Goal: Task Accomplishment & Management: Complete application form

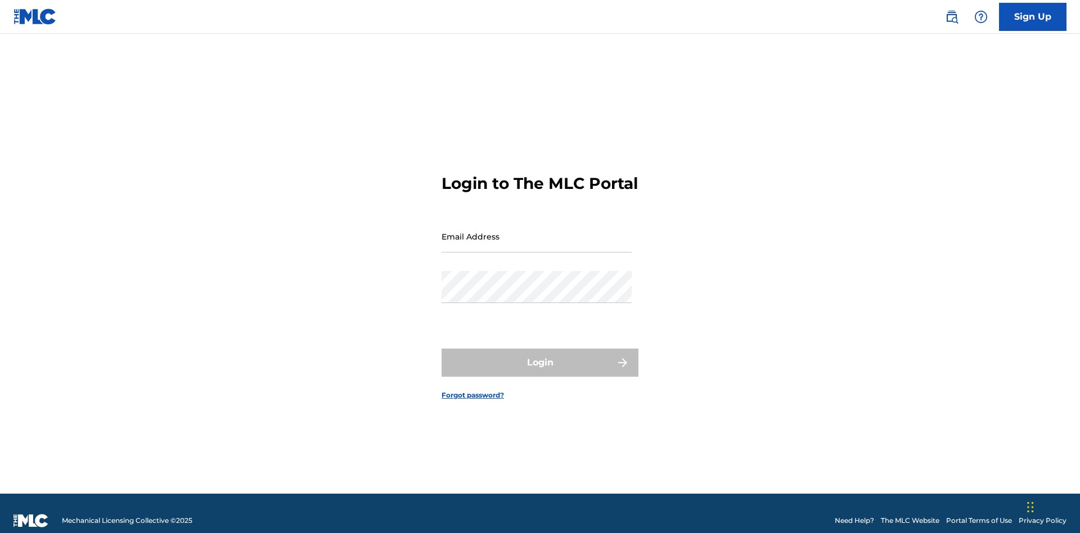
scroll to position [15, 0]
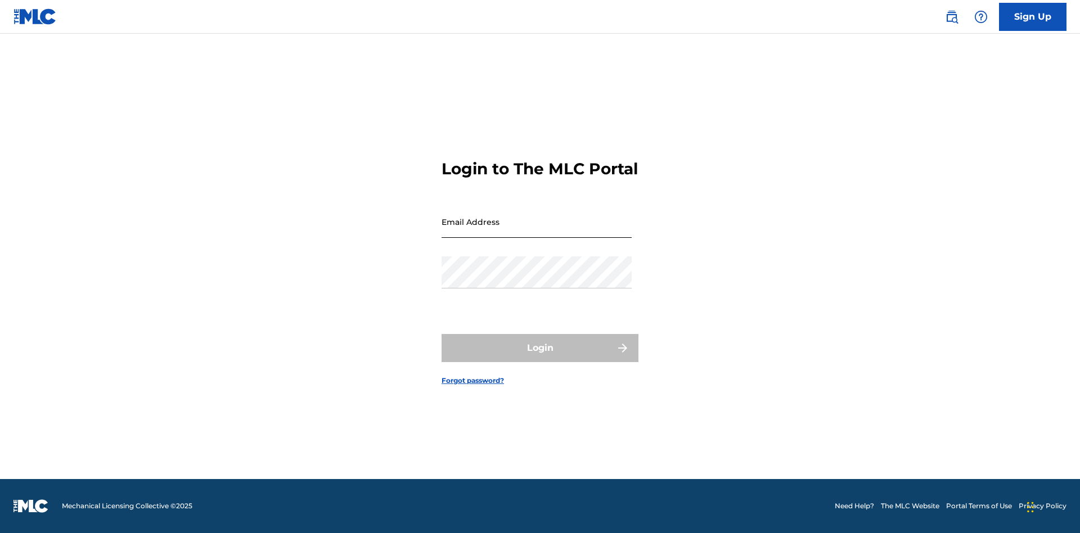
click at [537, 231] on input "Email Address" at bounding box center [537, 222] width 190 height 32
type input "Duke.McTesterson@gmail.com"
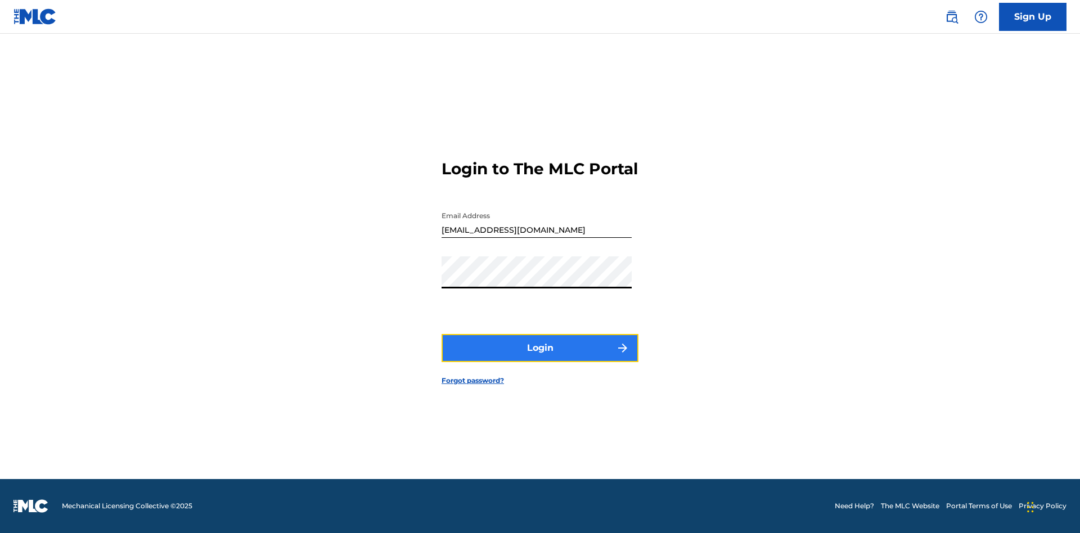
click at [540, 358] on button "Login" at bounding box center [540, 348] width 197 height 28
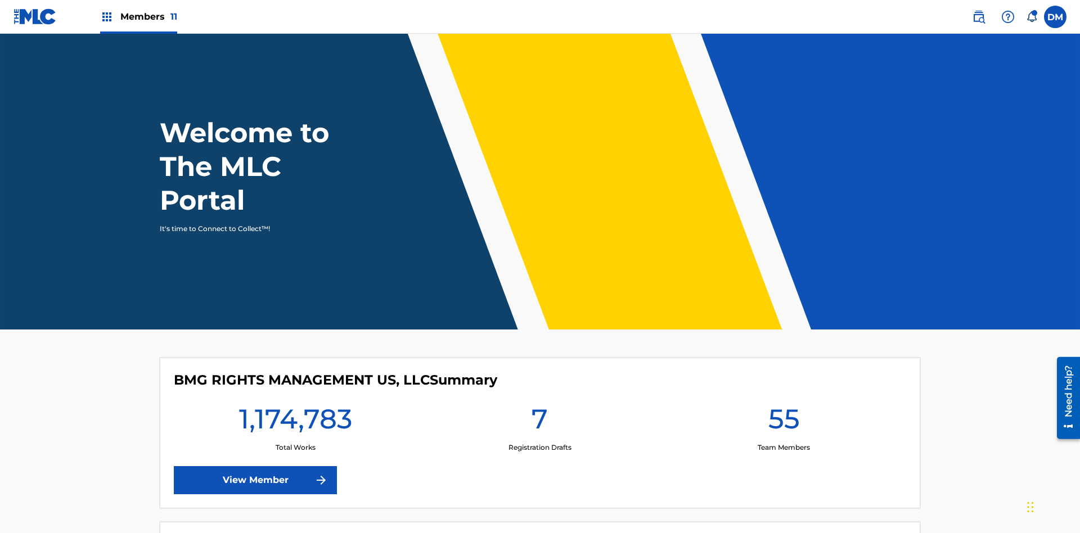
click at [138, 16] on span "Members 11" at bounding box center [148, 16] width 57 height 13
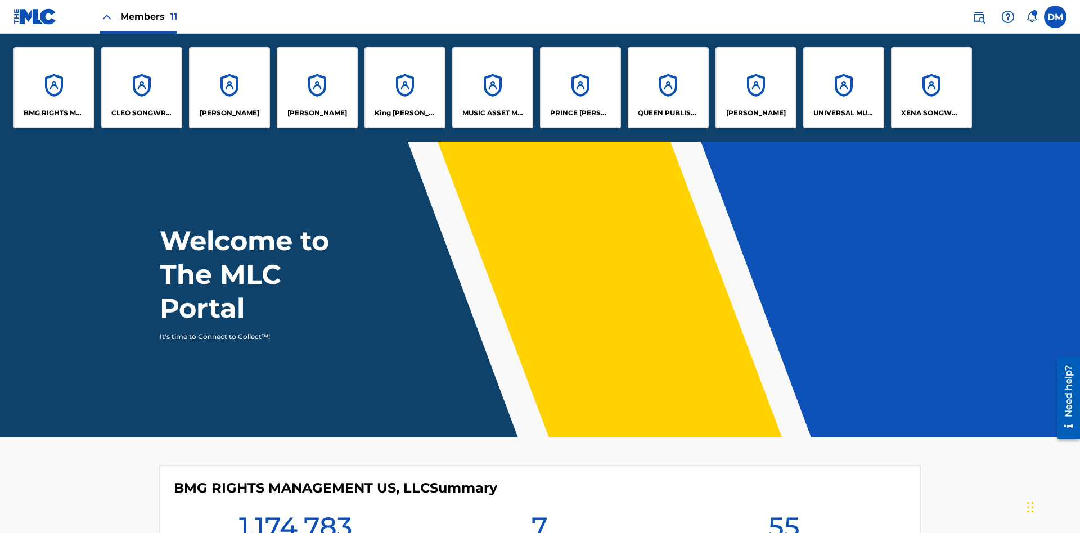
scroll to position [41, 0]
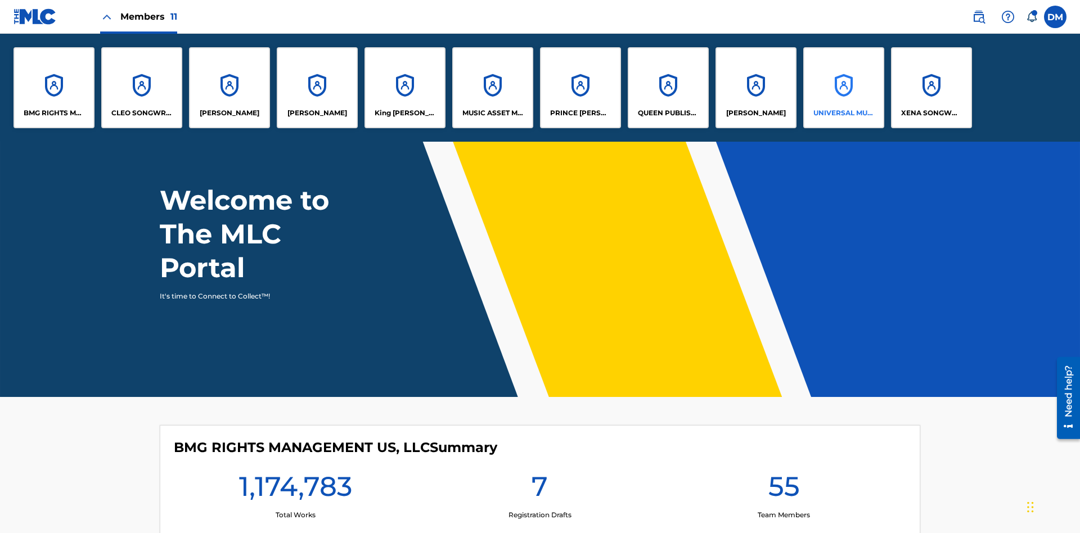
click at [844, 113] on p "UNIVERSAL MUSIC PUB GROUP" at bounding box center [844, 113] width 61 height 10
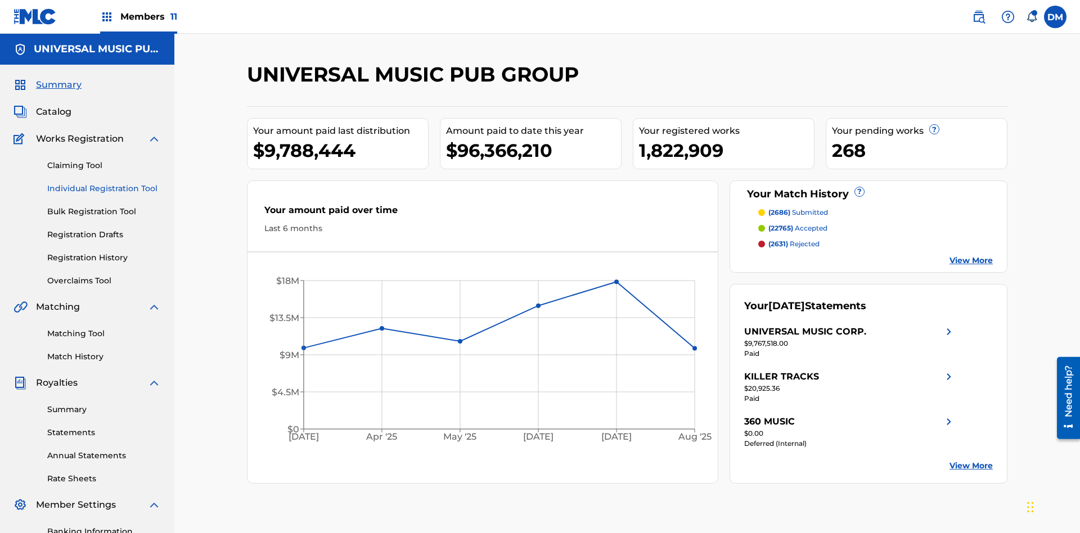
click at [104, 183] on link "Individual Registration Tool" at bounding box center [104, 189] width 114 height 12
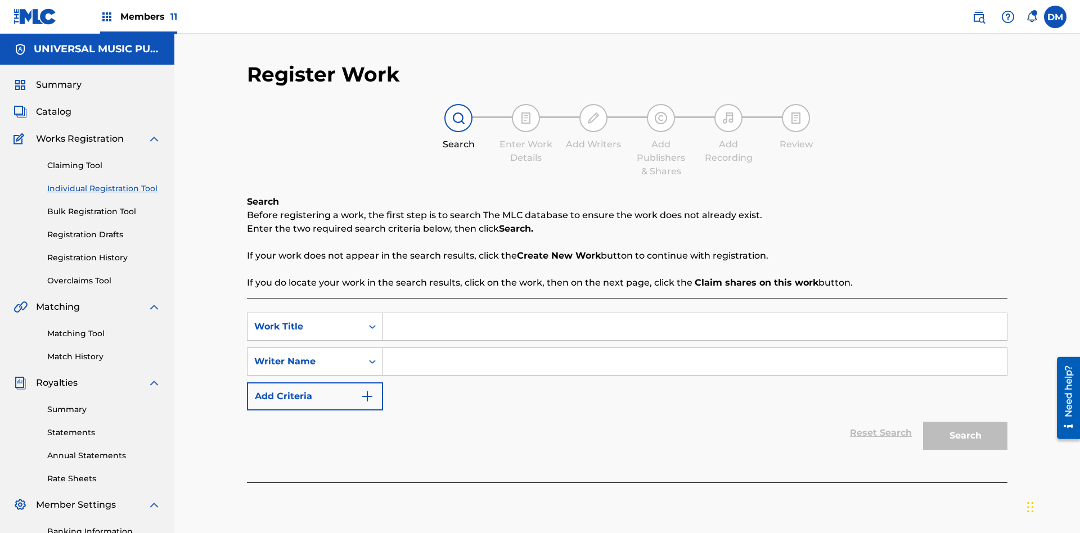
click at [695, 313] on input "Search Form" at bounding box center [695, 326] width 624 height 27
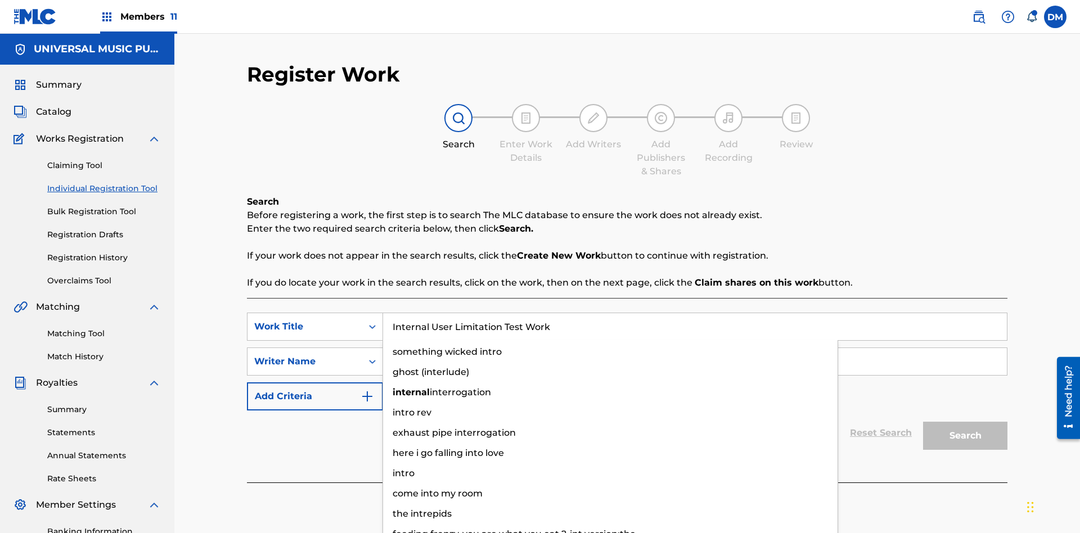
type input "Internal User Limitation Test Work"
click at [695, 348] on input "Search Form" at bounding box center [695, 361] width 624 height 27
type input "Test"
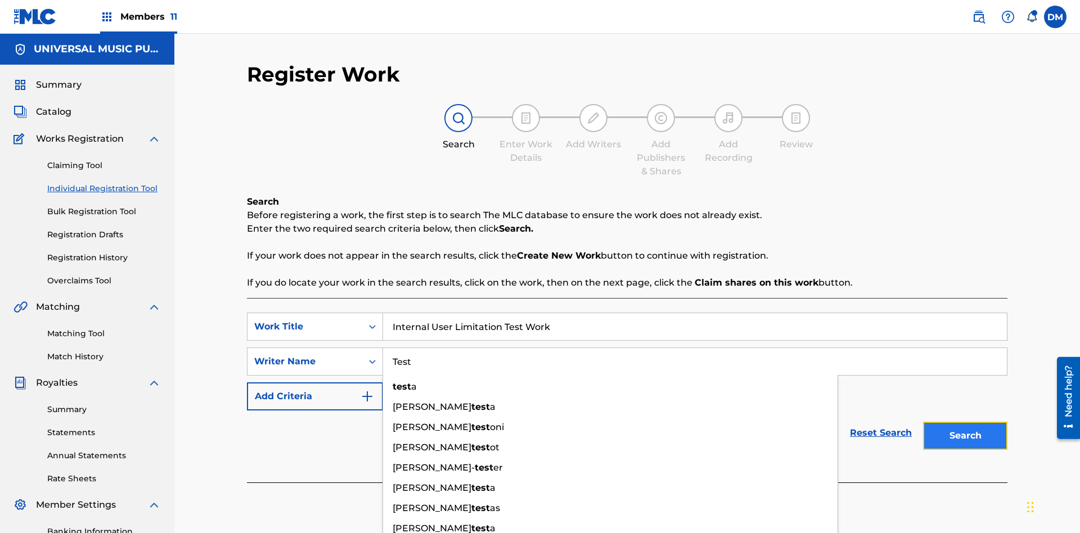
click at [966, 422] on button "Search" at bounding box center [965, 436] width 84 height 28
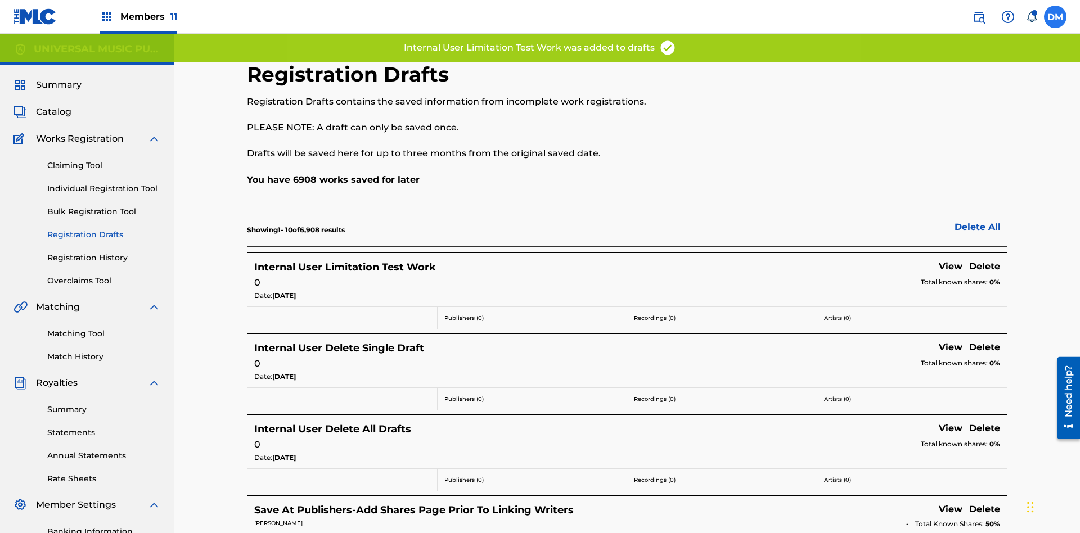
click at [1056, 16] on label at bounding box center [1055, 17] width 23 height 23
click at [1056, 17] on input "DM Duke McTesterson duke.mctesterson@gmail.com Notification Preferences Profile…" at bounding box center [1056, 17] width 0 height 0
click at [947, 159] on p "Log out" at bounding box center [947, 159] width 26 height 10
click at [1056, 17] on input "DM Duke McTesterson duke.mctesterson@gmail.com Notification Preferences Profile…" at bounding box center [1056, 17] width 0 height 0
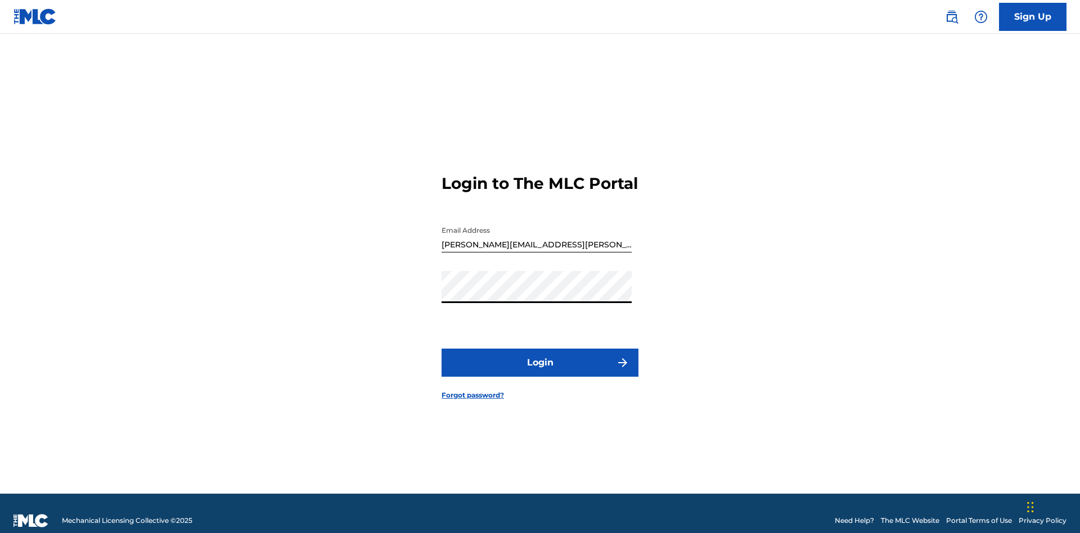
scroll to position [15, 0]
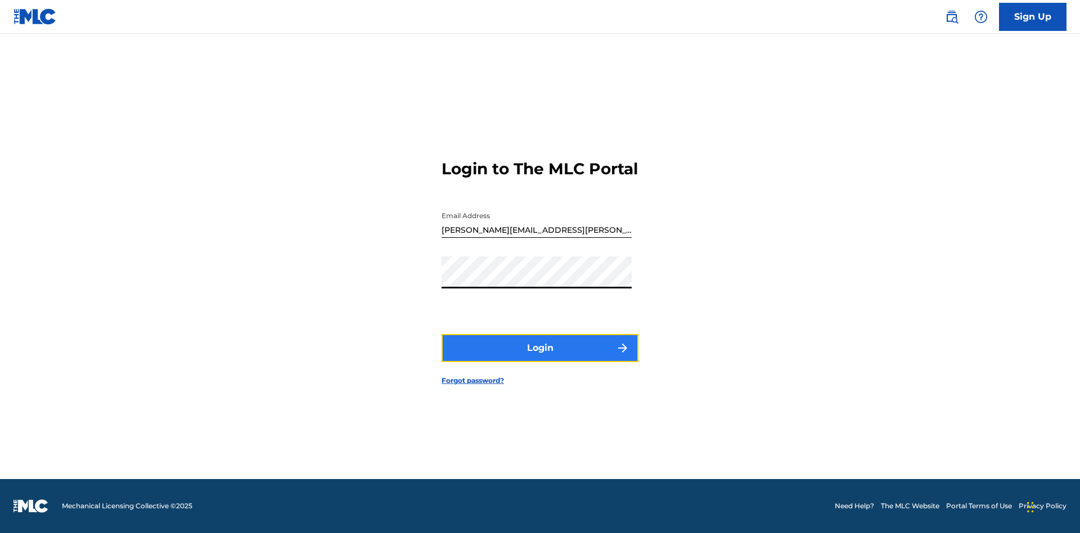
click at [540, 358] on button "Login" at bounding box center [540, 348] width 197 height 28
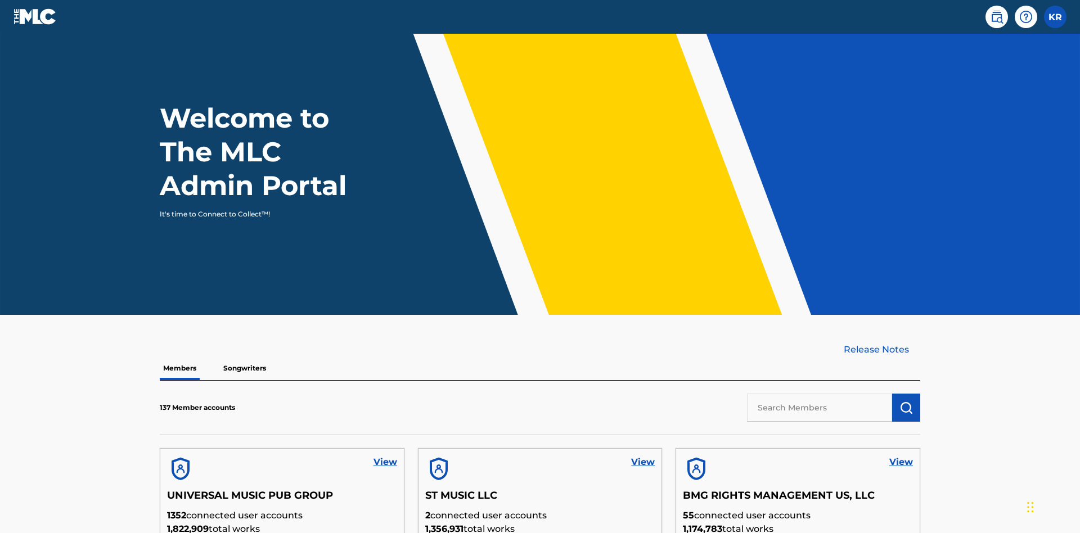
click at [820, 394] on input "text" at bounding box center [819, 408] width 145 height 28
click at [907, 401] on img "submit" at bounding box center [907, 408] width 14 height 14
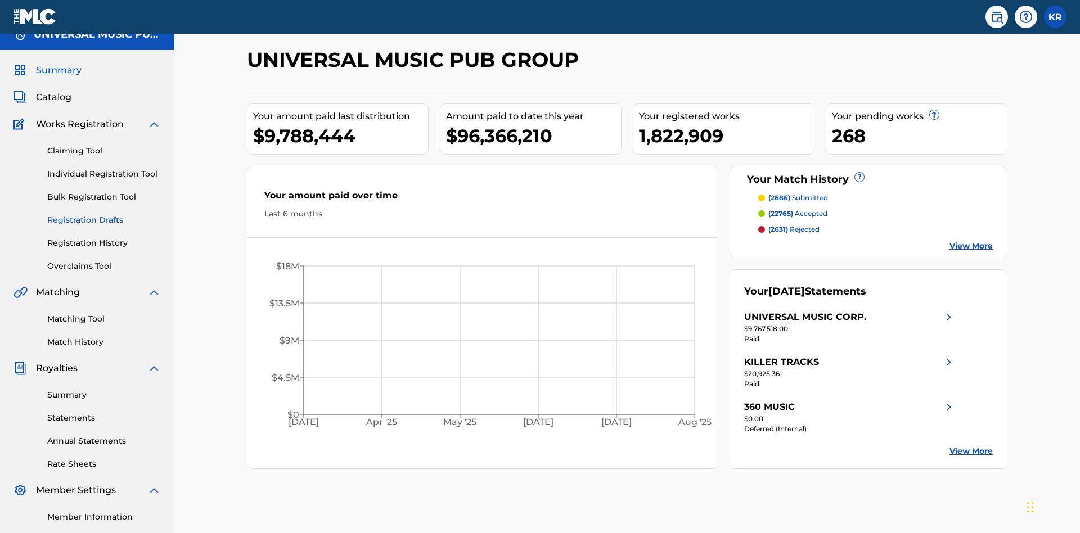
click at [104, 214] on link "Registration Drafts" at bounding box center [104, 220] width 114 height 12
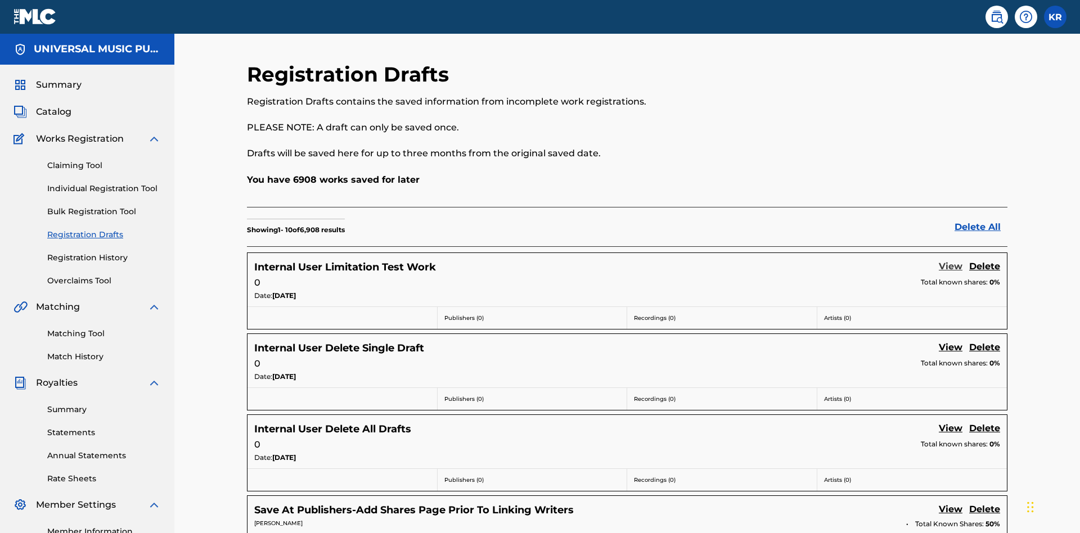
click at [951, 260] on link "View" at bounding box center [951, 267] width 24 height 15
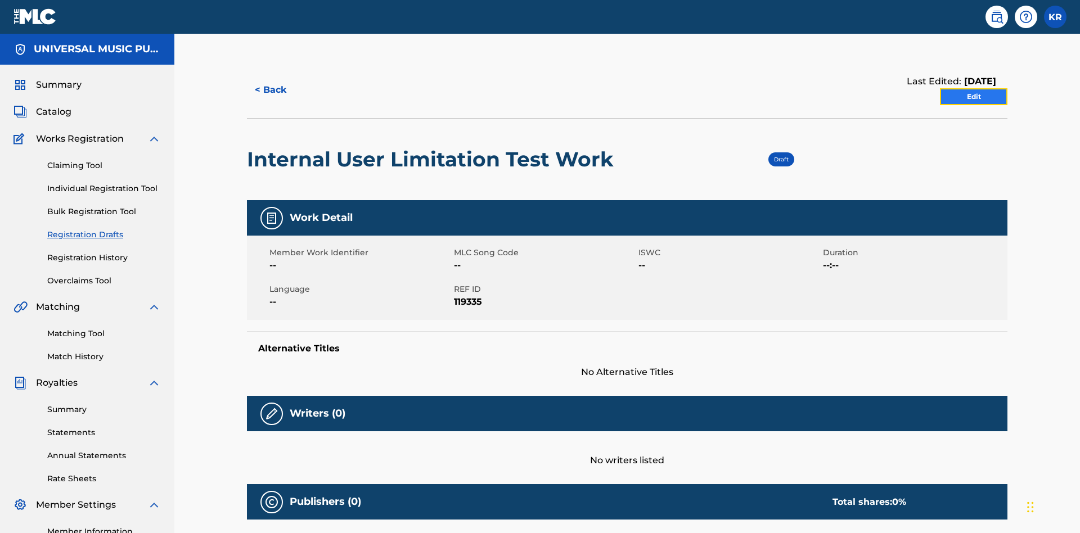
click at [974, 88] on link "Edit" at bounding box center [974, 96] width 68 height 17
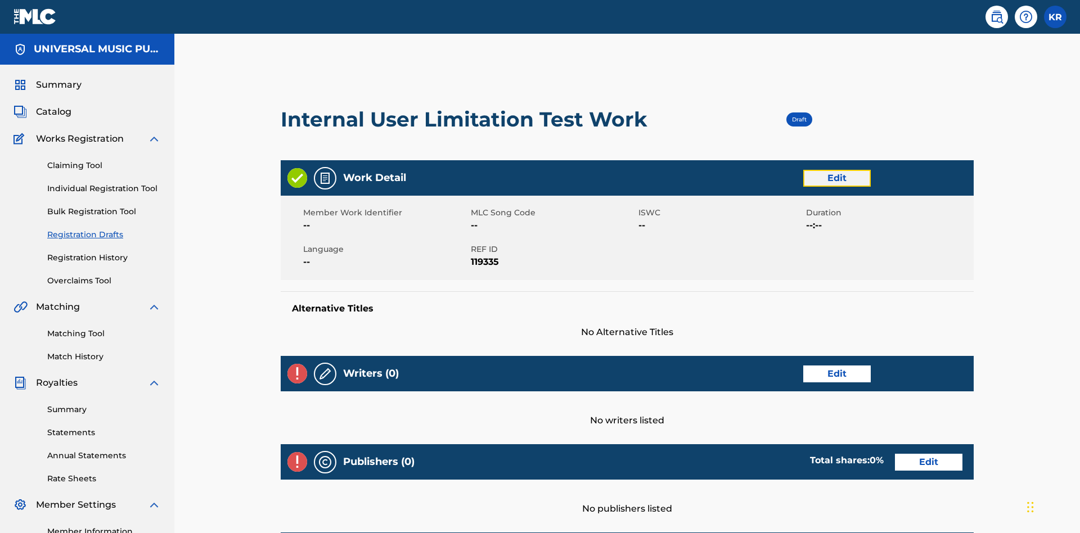
click at [804, 170] on link "Edit" at bounding box center [838, 178] width 68 height 17
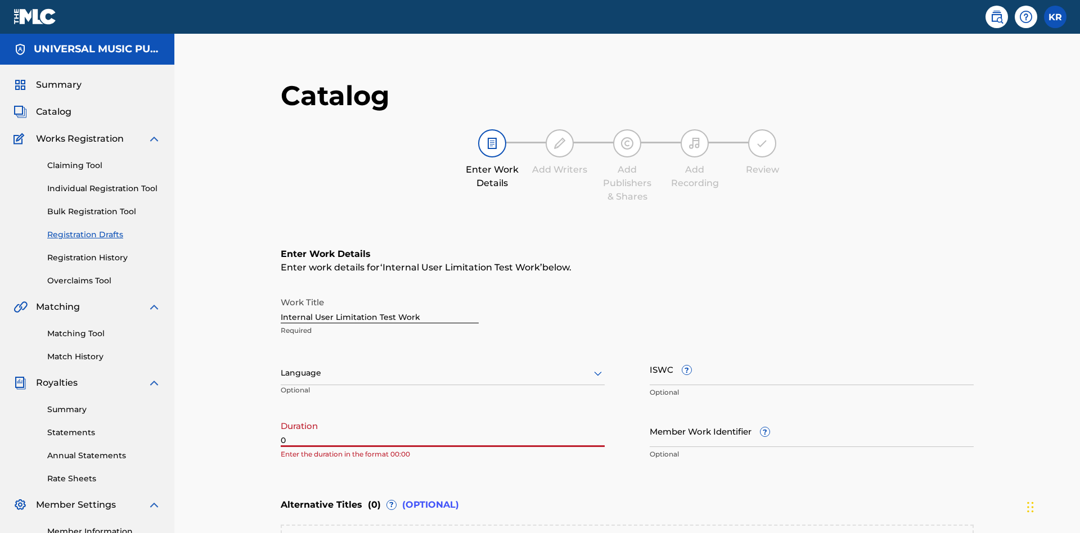
click at [281, 415] on input "0" at bounding box center [443, 431] width 324 height 32
type input "00:00"
click at [591, 367] on icon at bounding box center [598, 374] width 14 height 14
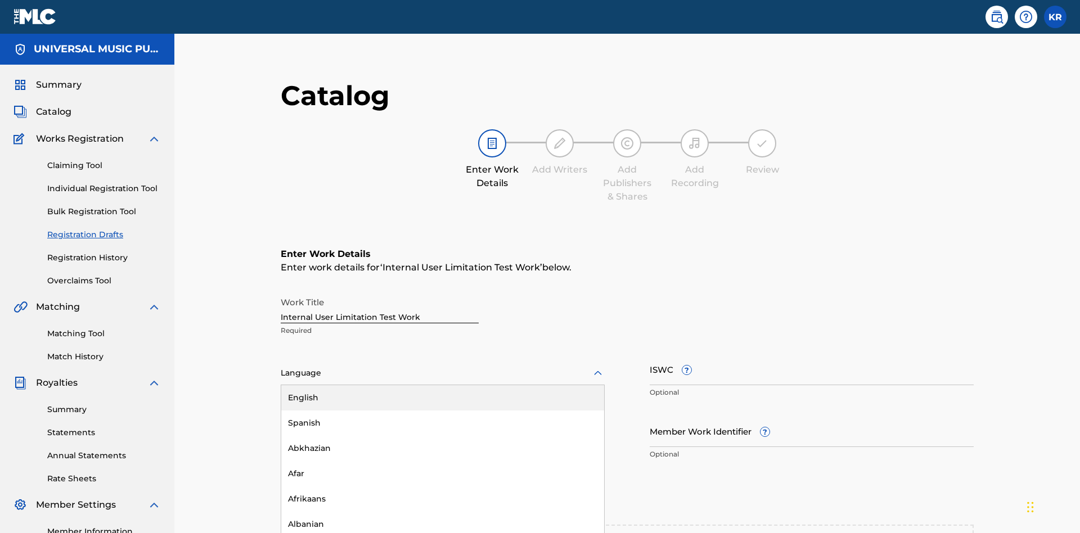
click at [281, 411] on div "Spanish" at bounding box center [442, 423] width 323 height 25
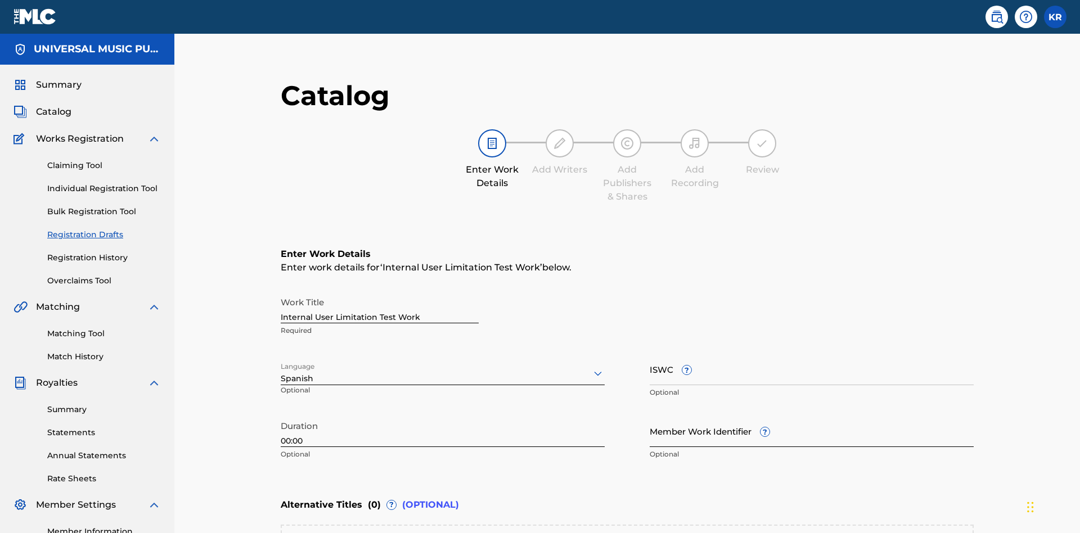
click at [650, 415] on input "Member Work Identifier ?" at bounding box center [812, 431] width 324 height 32
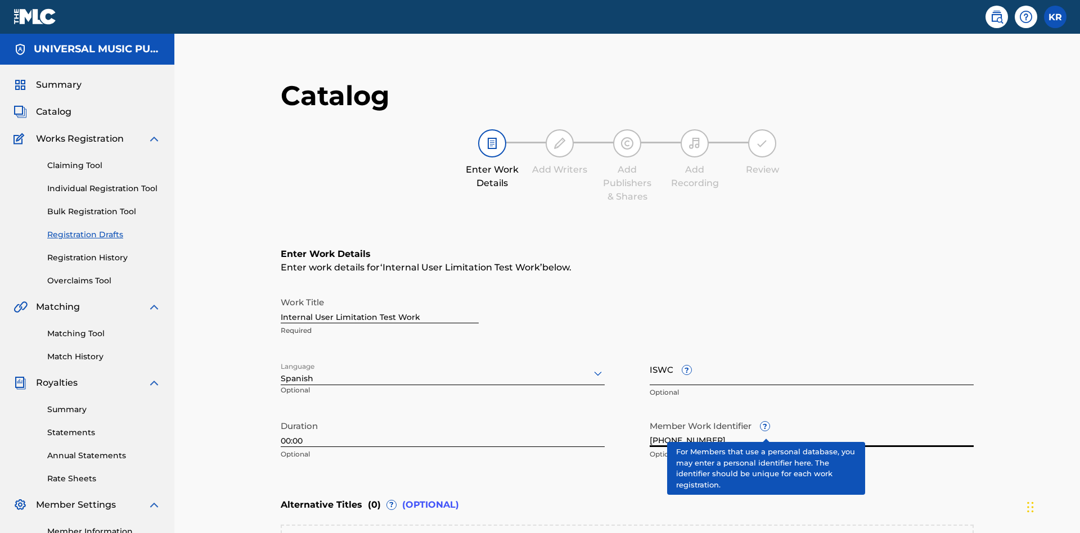
type input "[PHONE_NUMBER]"
click at [650, 353] on input "ISWC ?" at bounding box center [812, 369] width 324 height 32
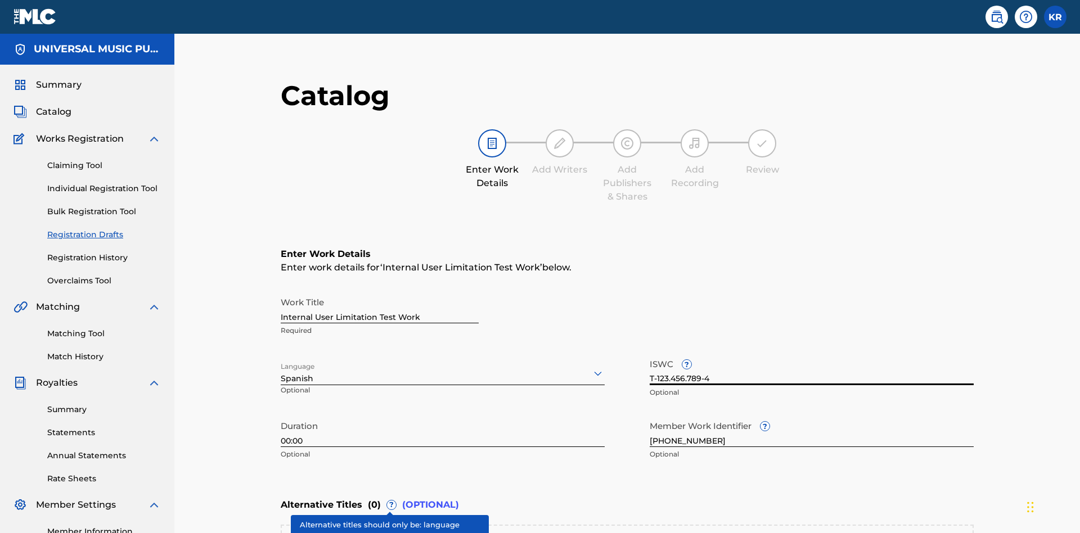
type input "T-123.456.789-4"
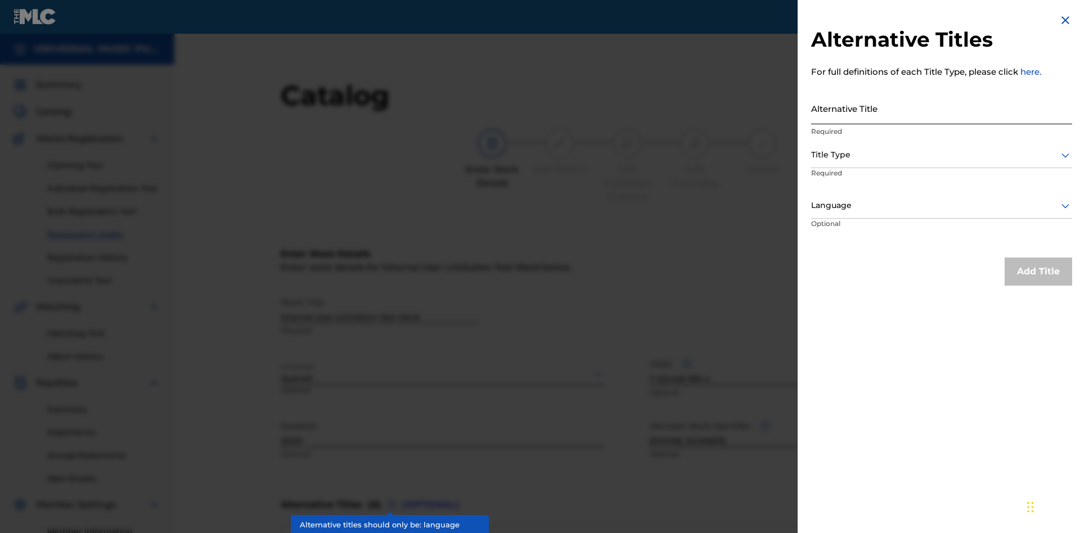
click at [942, 108] on input "Alternative Title" at bounding box center [941, 108] width 261 height 32
type input "Alt Title"
click at [942, 155] on div at bounding box center [941, 155] width 261 height 14
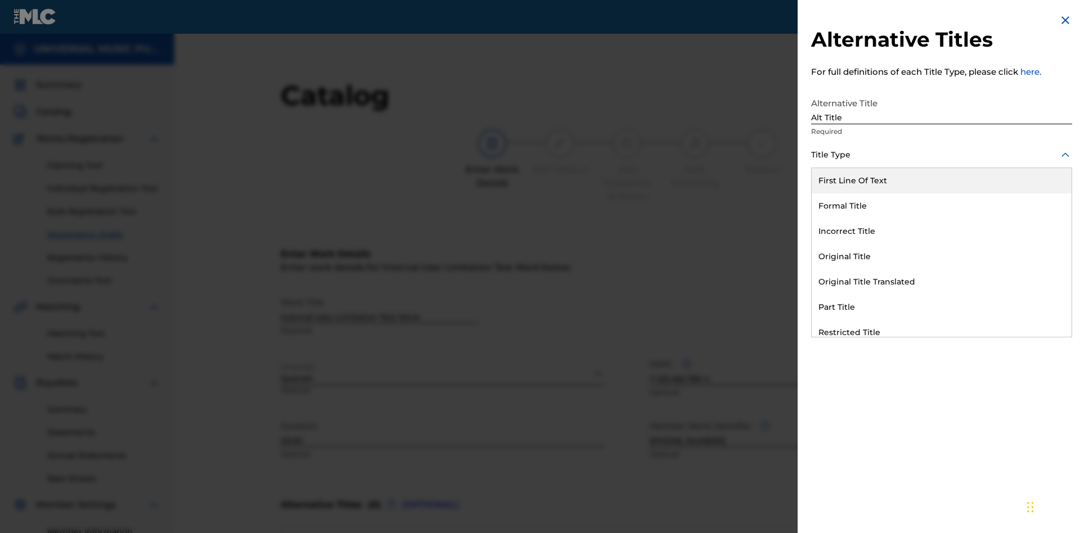
click at [942, 257] on div "Original Title" at bounding box center [942, 256] width 260 height 25
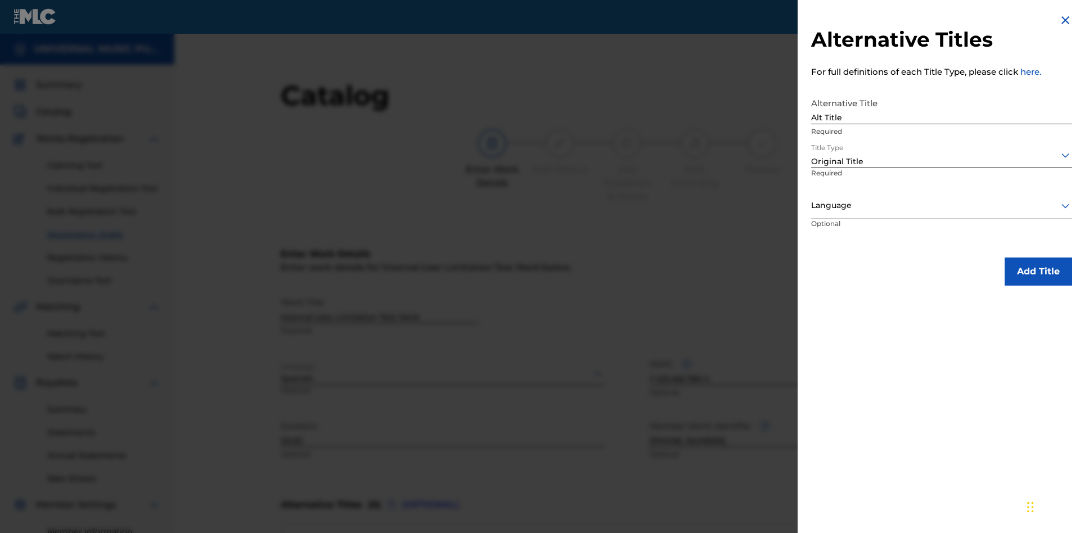
click at [942, 205] on div at bounding box center [941, 206] width 261 height 14
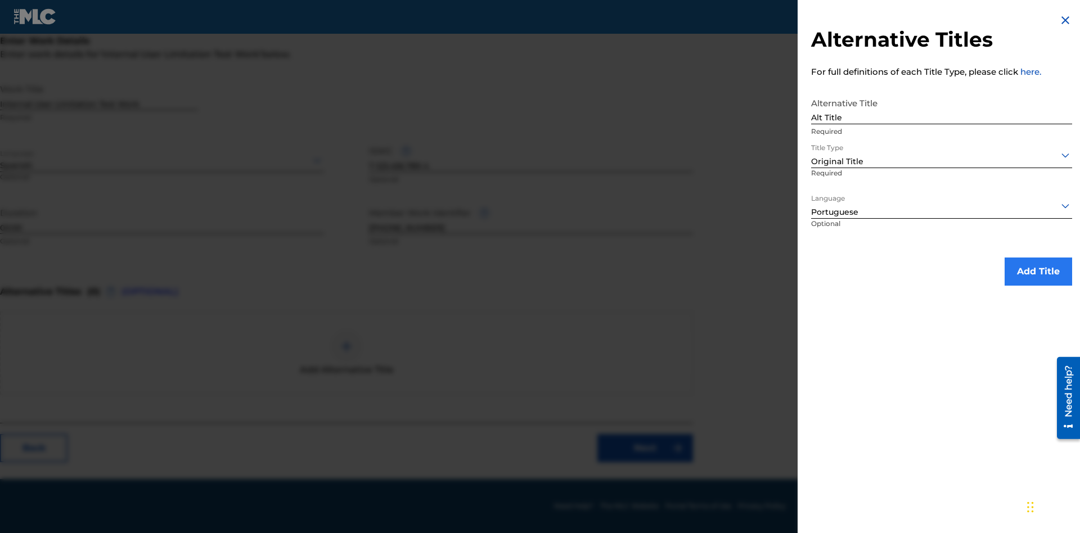
click at [1039, 271] on button "Add Title" at bounding box center [1039, 272] width 68 height 28
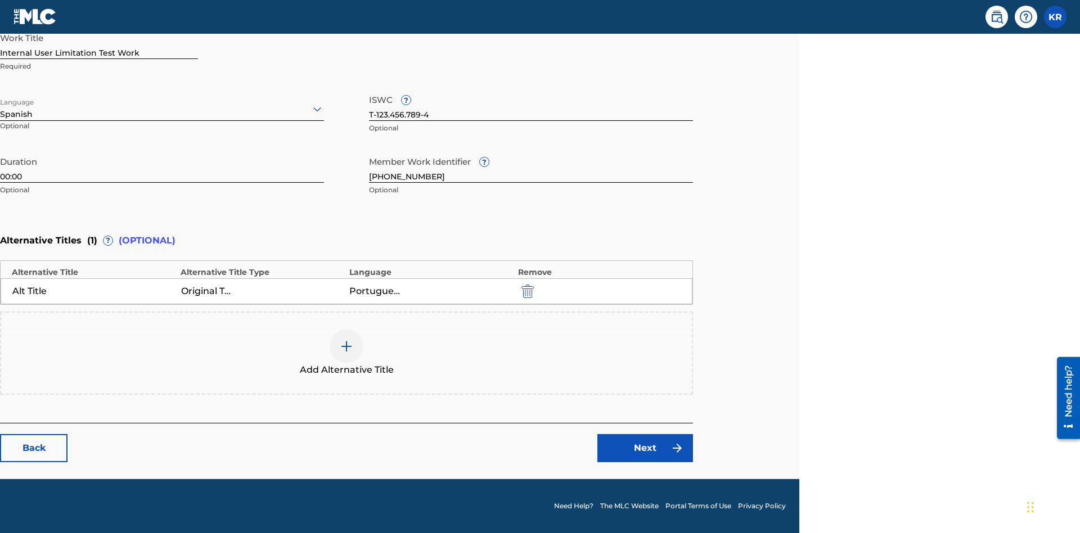
click at [347, 353] on div at bounding box center [347, 347] width 34 height 34
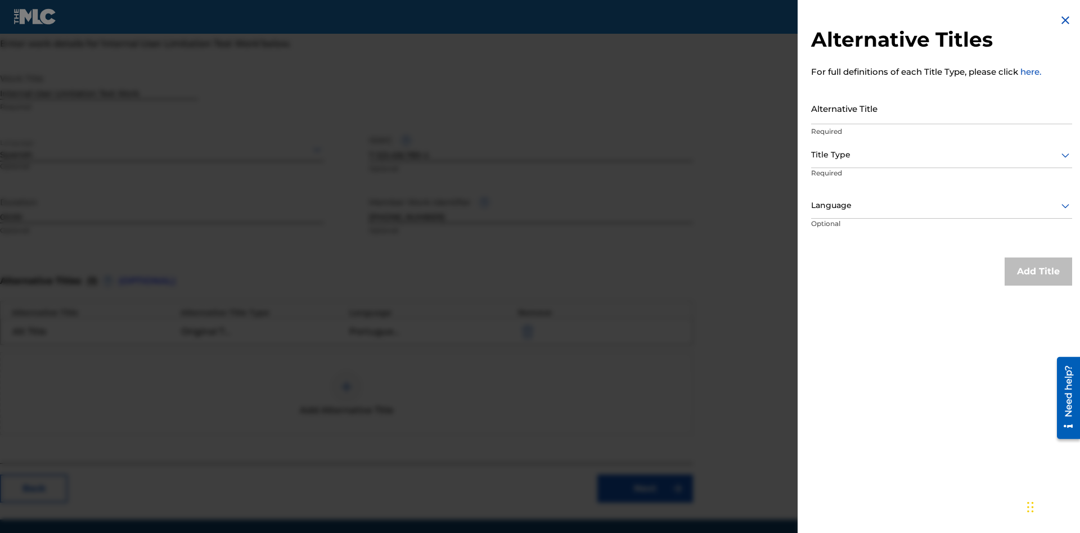
scroll to position [248, 281]
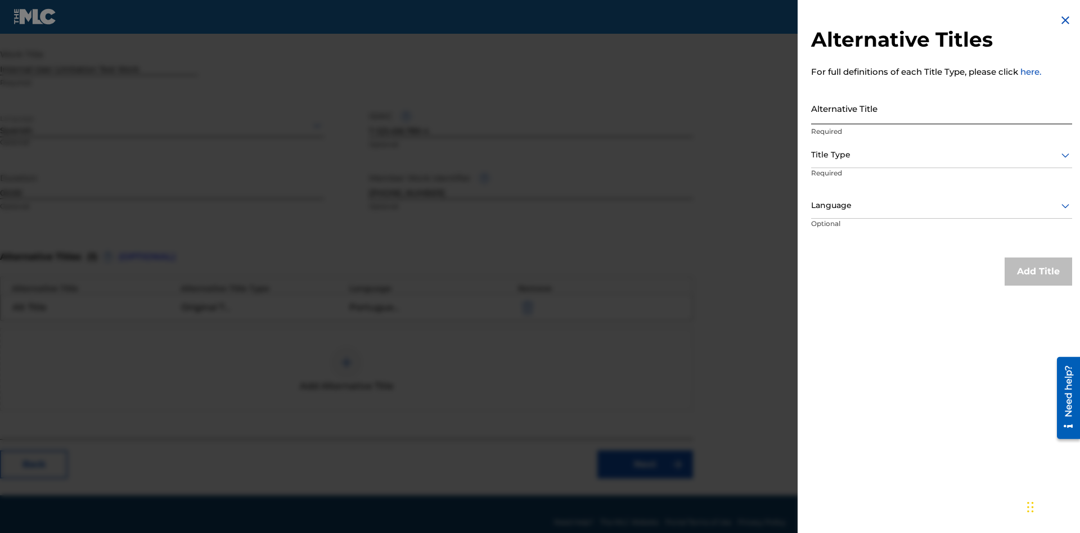
click at [942, 108] on input "Alternative Title" at bounding box center [941, 108] width 261 height 32
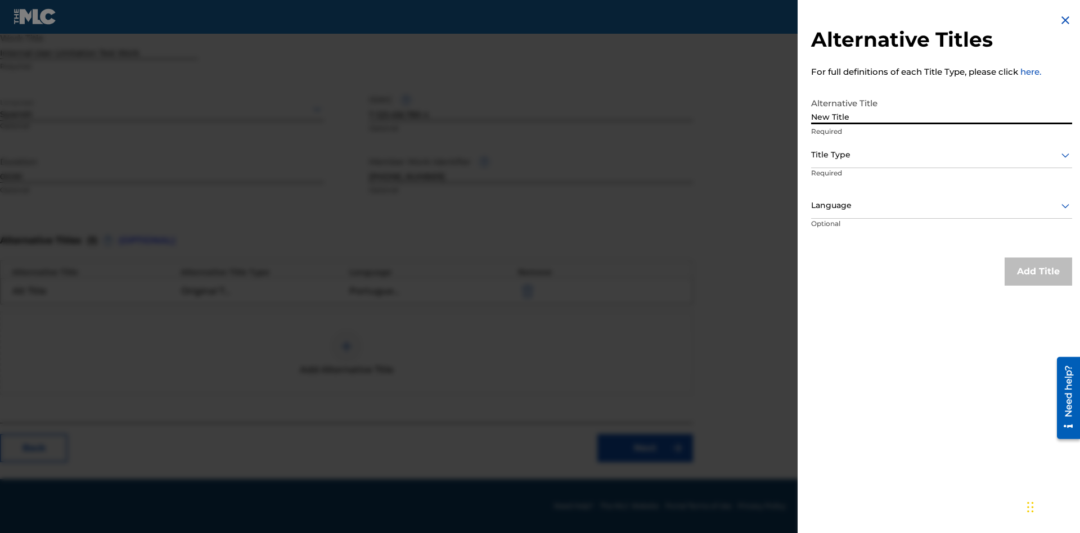
type input "New Title"
click at [942, 155] on div at bounding box center [941, 155] width 261 height 14
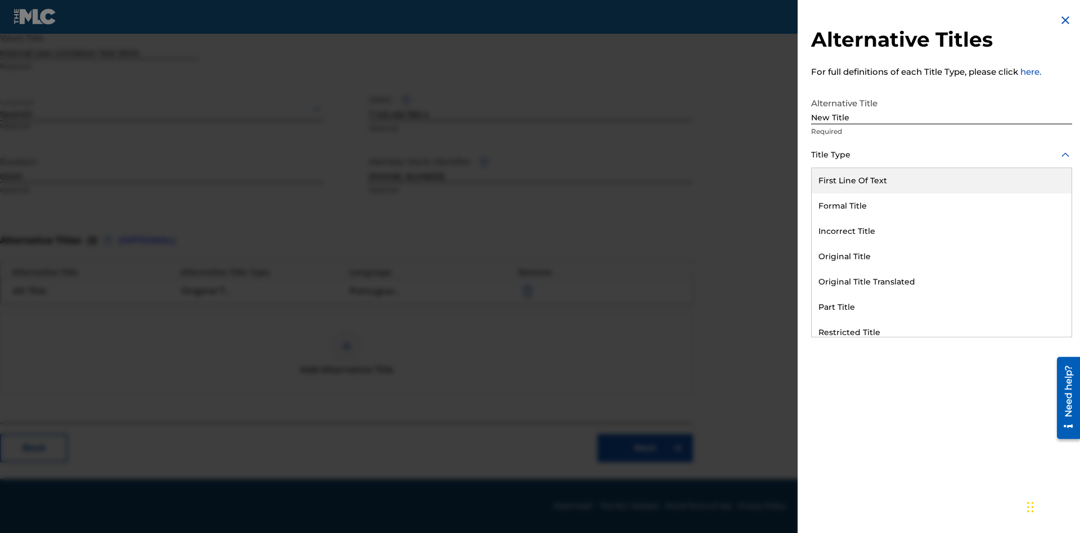
click at [942, 231] on div "Incorrect Title" at bounding box center [942, 231] width 260 height 25
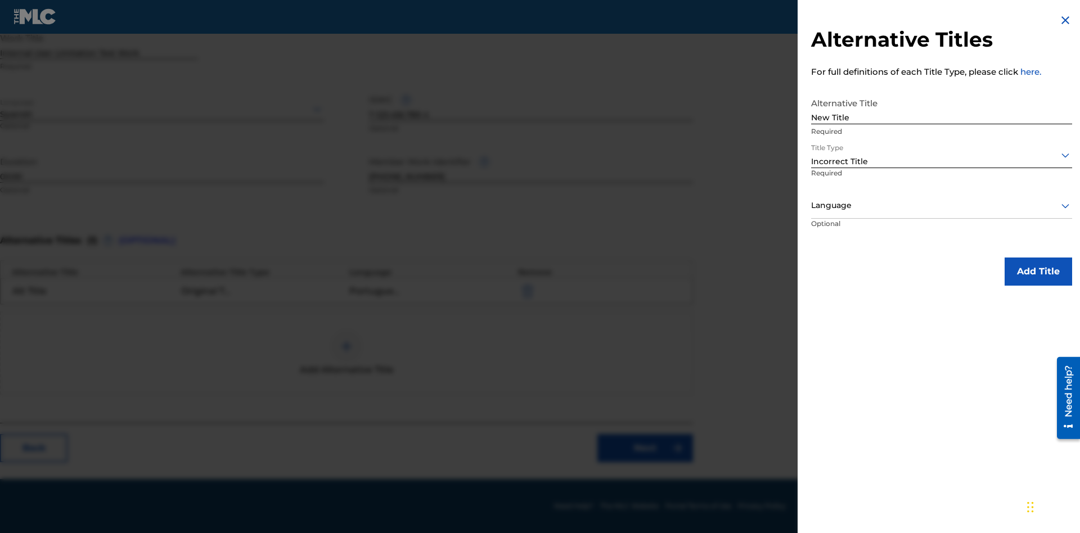
click at [942, 205] on div at bounding box center [941, 206] width 261 height 14
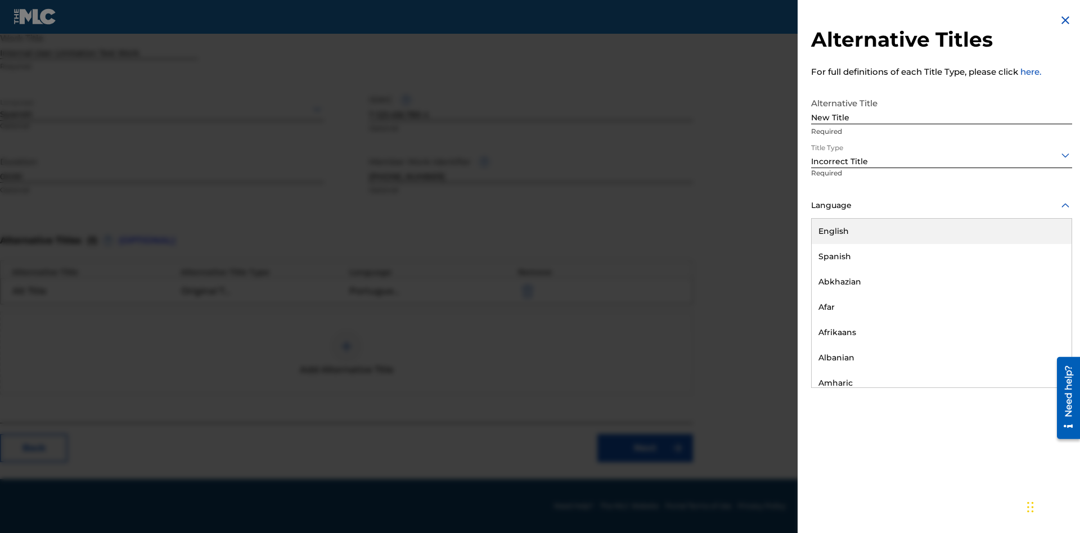
click at [942, 231] on div "English" at bounding box center [942, 231] width 260 height 25
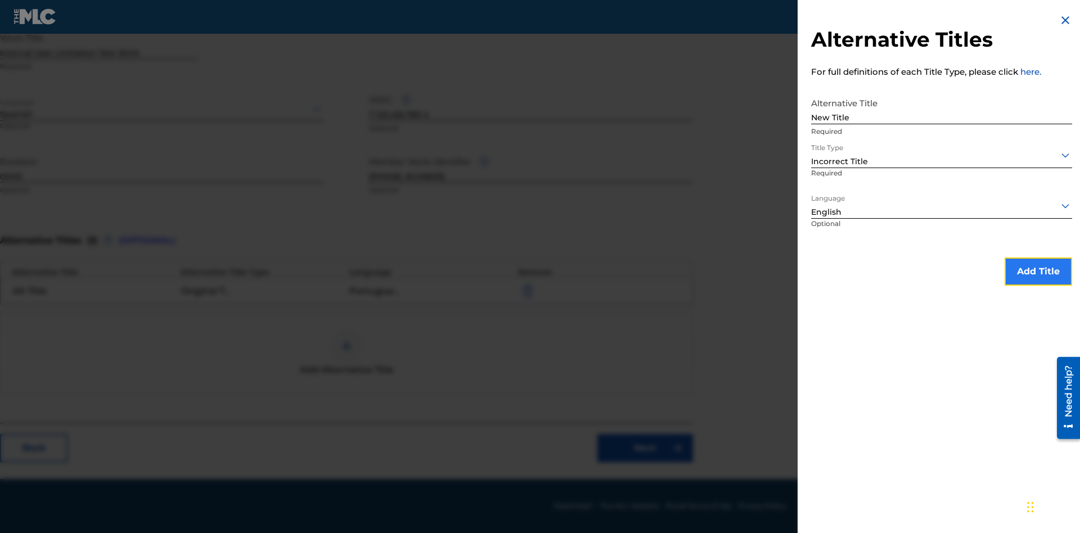
click at [1039, 271] on button "Add Title" at bounding box center [1039, 272] width 68 height 28
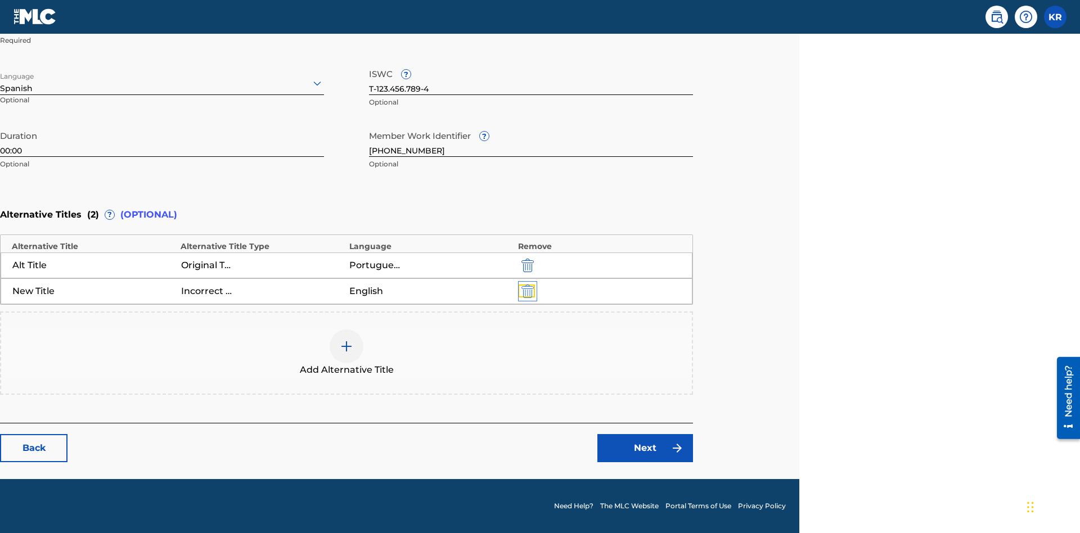
click at [526, 291] on img "submit" at bounding box center [528, 292] width 12 height 14
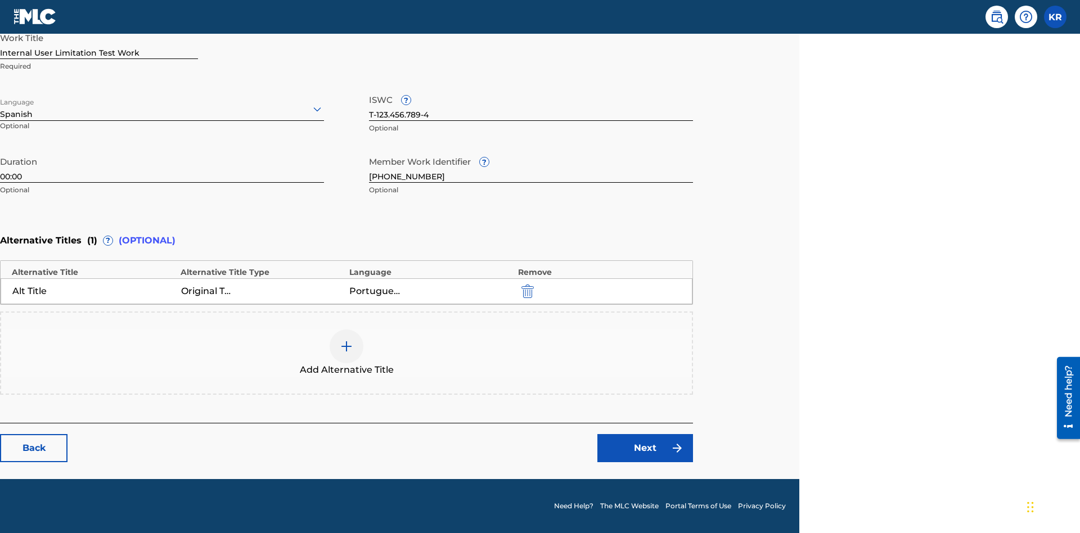
click at [347, 353] on div at bounding box center [347, 347] width 34 height 34
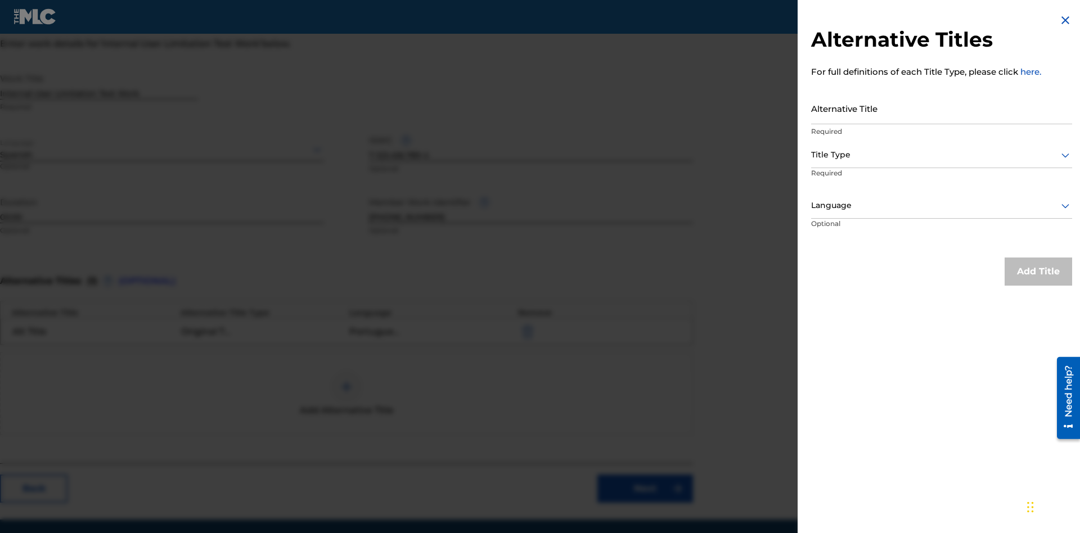
scroll to position [248, 281]
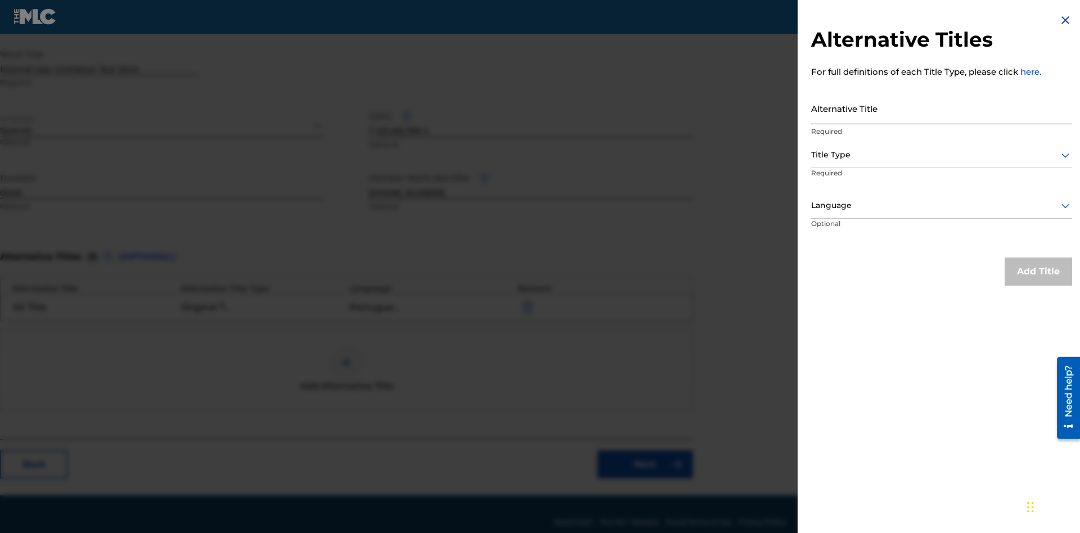
click at [942, 108] on input "Alternative Title" at bounding box center [941, 108] width 261 height 32
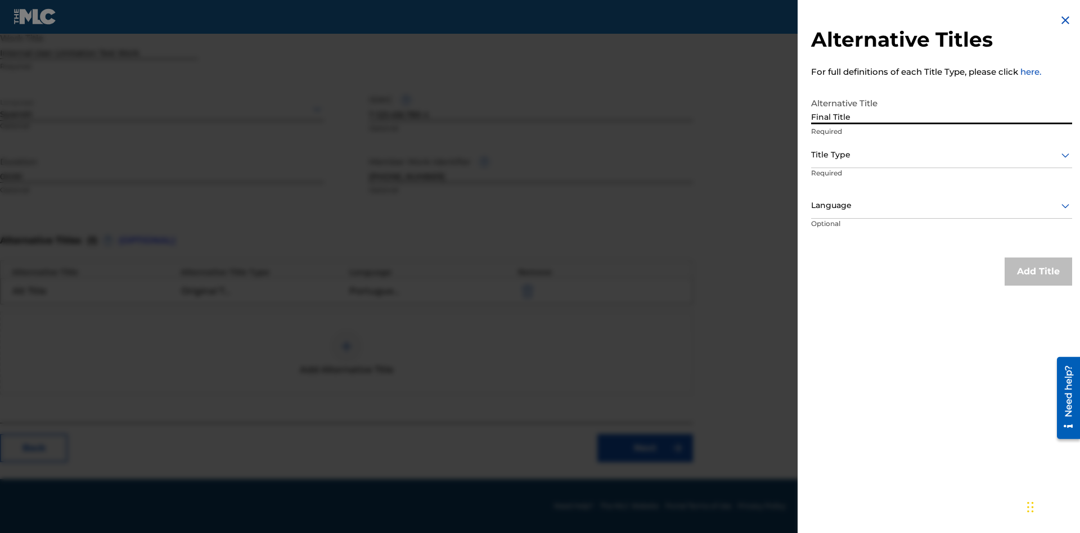
type input "Final Title"
click at [942, 155] on div at bounding box center [941, 155] width 261 height 14
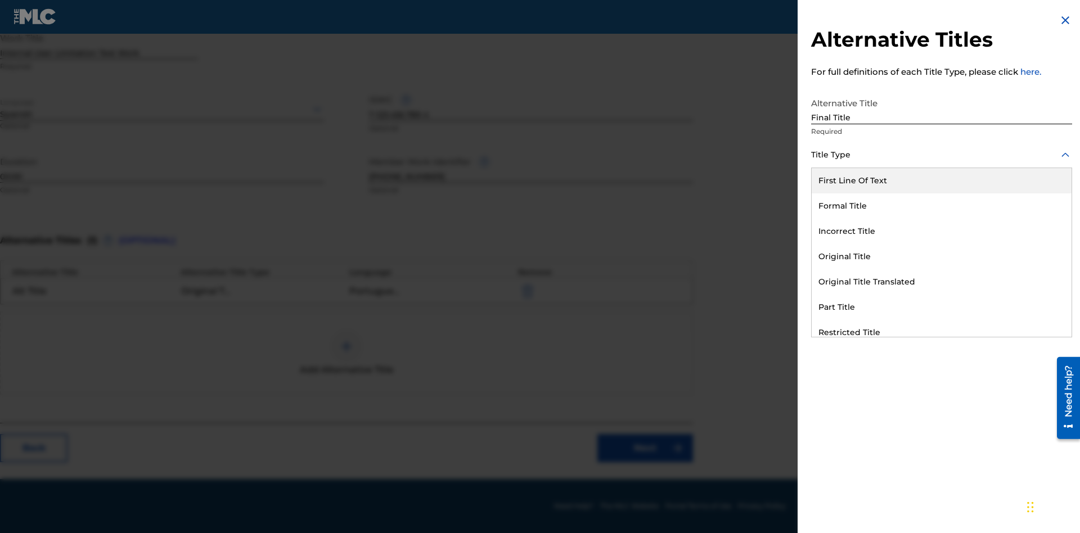
click at [942, 307] on div "Part Title" at bounding box center [942, 307] width 260 height 25
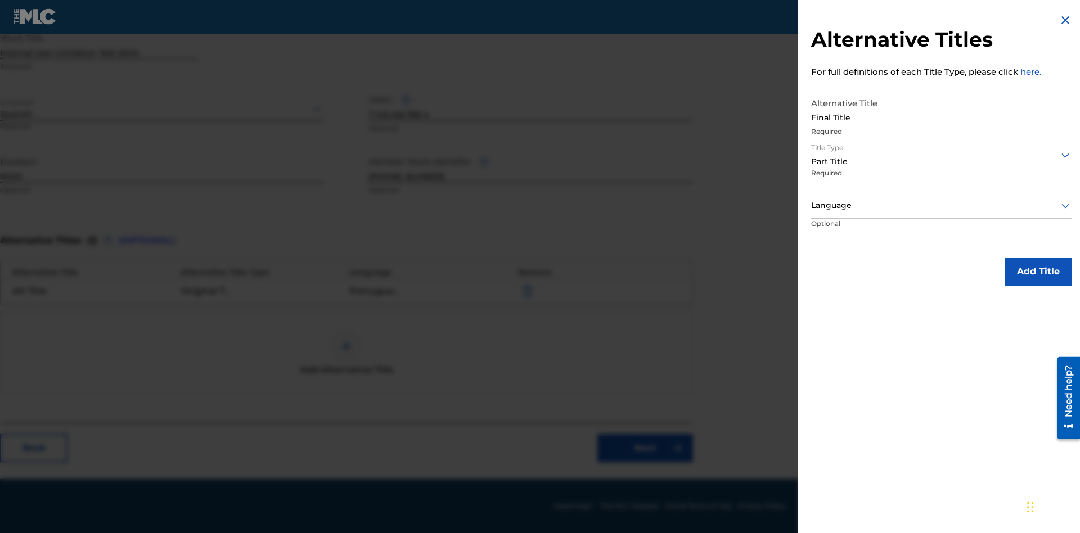
click at [942, 205] on div at bounding box center [941, 206] width 261 height 14
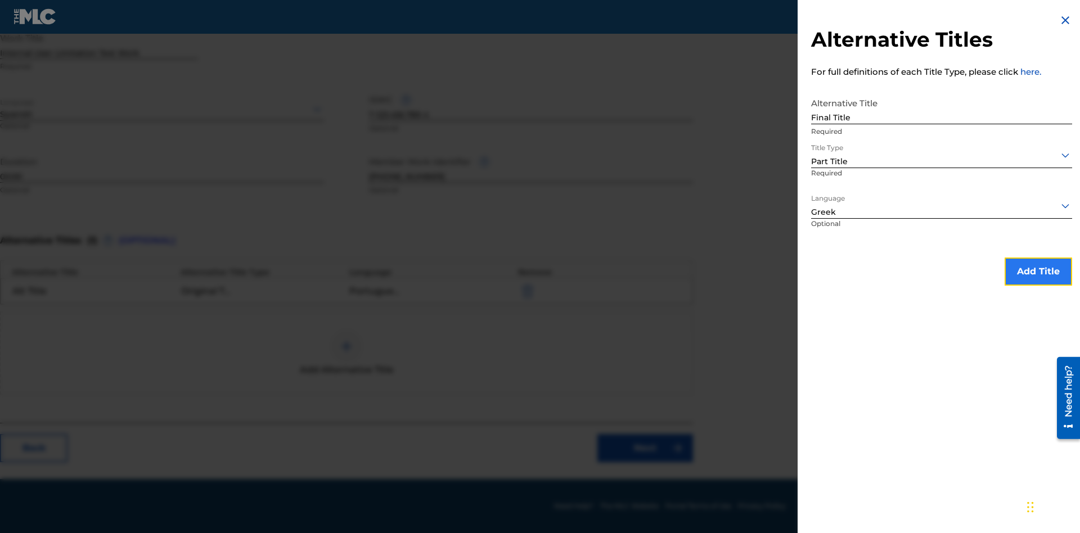
click at [1039, 271] on button "Add Title" at bounding box center [1039, 272] width 68 height 28
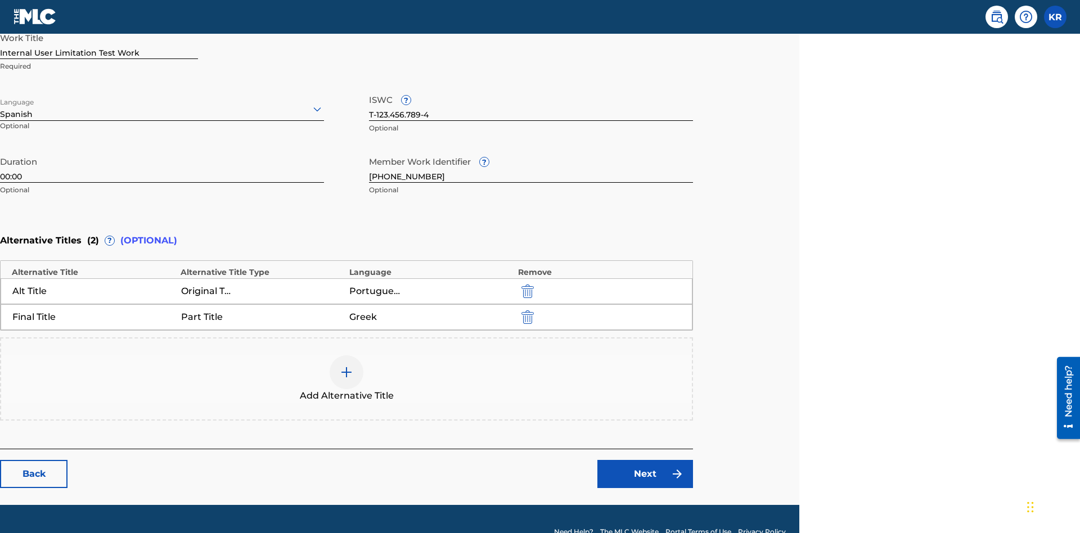
scroll to position [290, 281]
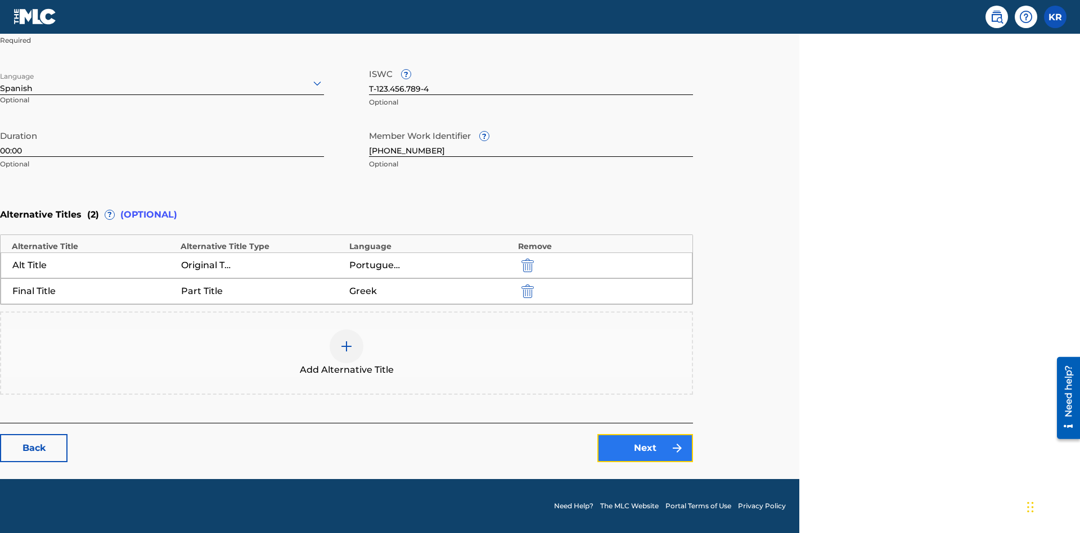
click at [645, 448] on link "Next" at bounding box center [646, 448] width 96 height 28
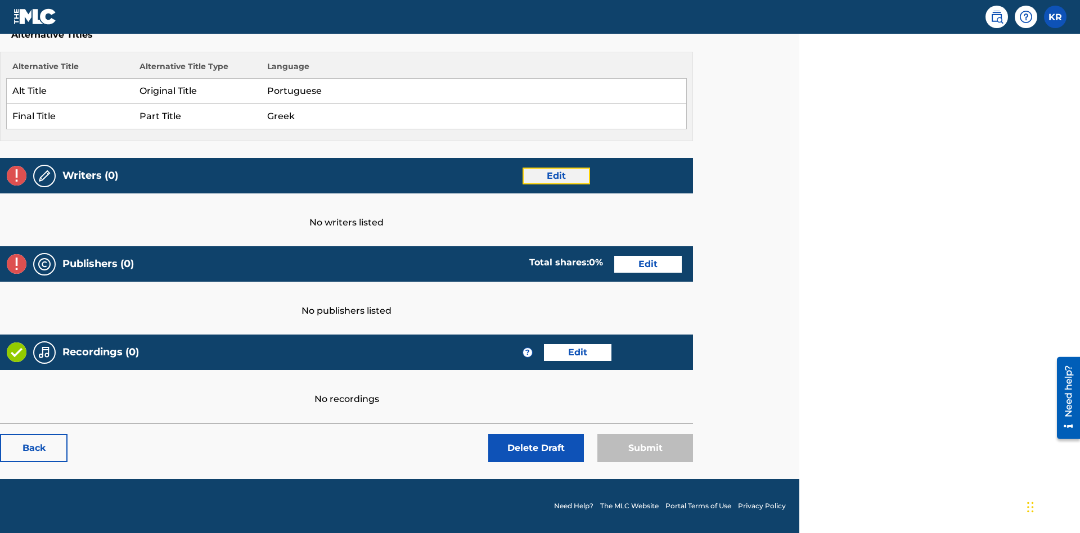
click at [556, 176] on link "Edit" at bounding box center [557, 176] width 68 height 17
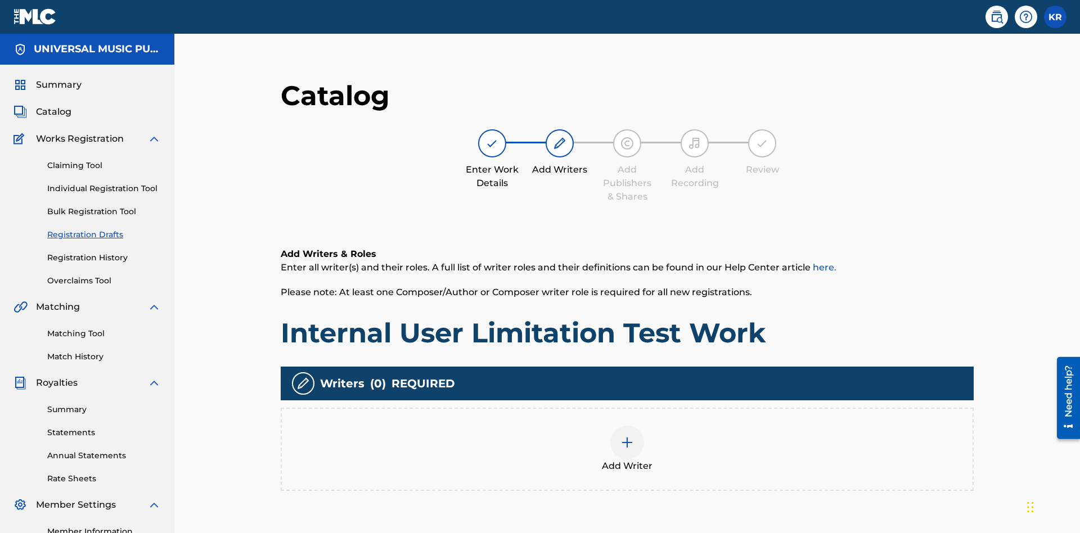
scroll to position [141, 281]
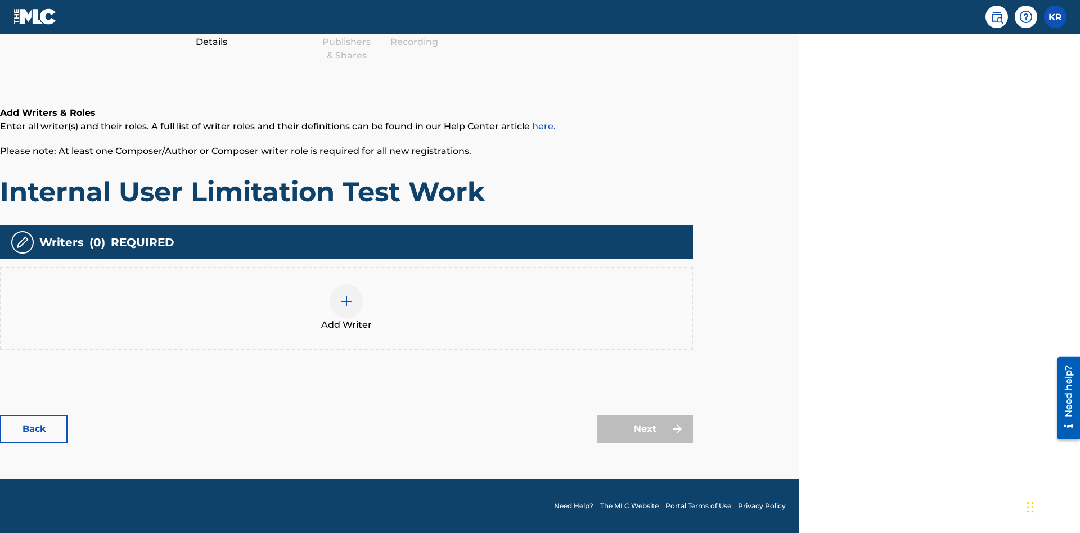
click at [347, 308] on img at bounding box center [347, 302] width 14 height 14
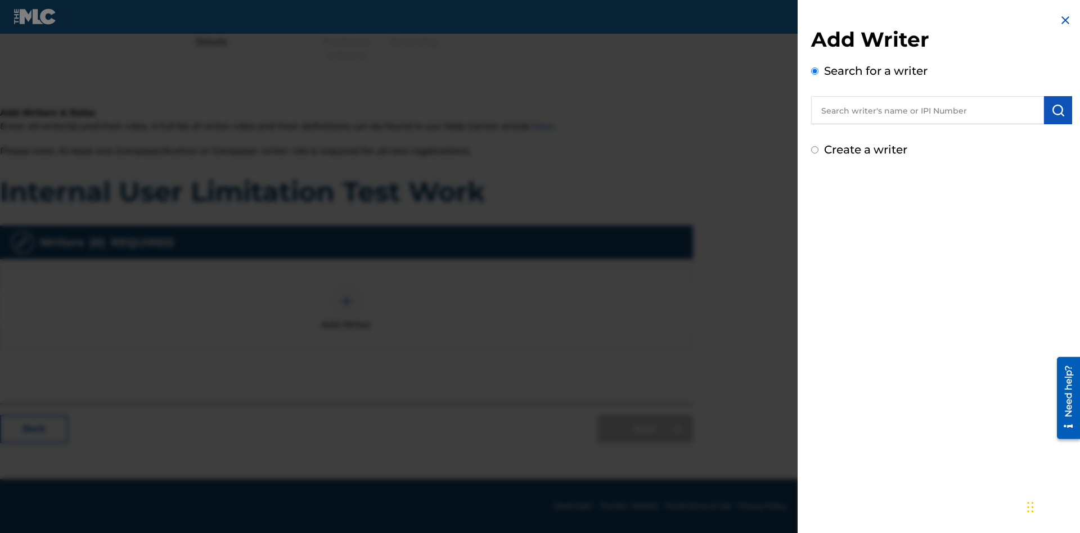
click at [928, 110] on input "text" at bounding box center [927, 110] width 233 height 28
type input "[PERSON_NAME]"
click at [1058, 110] on img "submit" at bounding box center [1059, 111] width 14 height 14
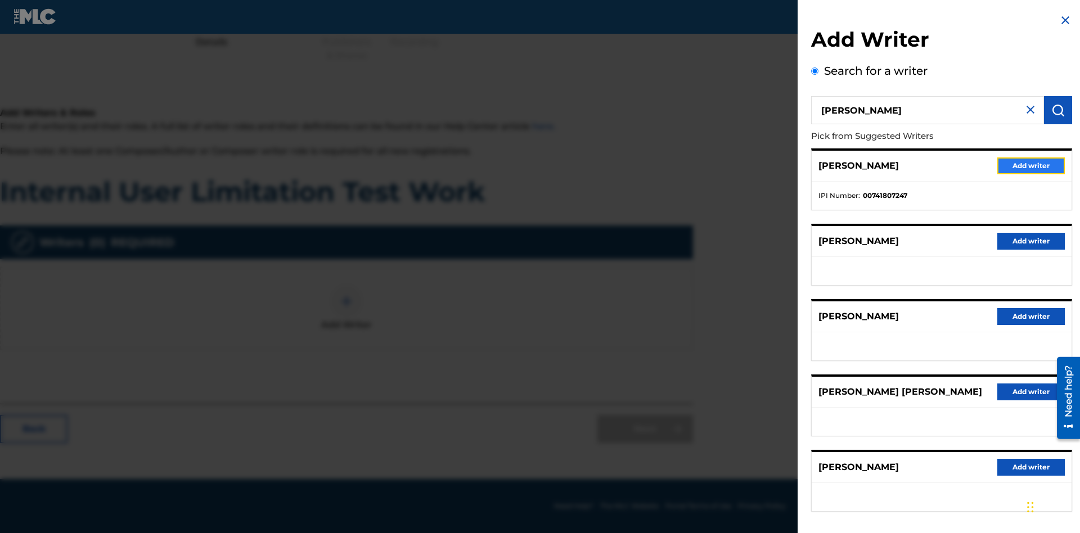
click at [1031, 165] on button "Add writer" at bounding box center [1032, 166] width 68 height 17
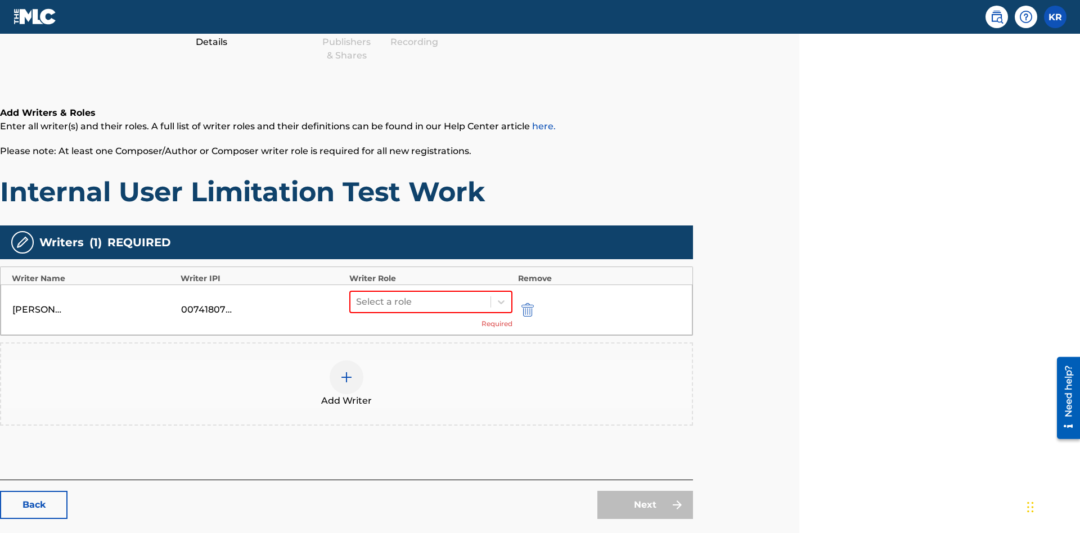
scroll to position [198, 281]
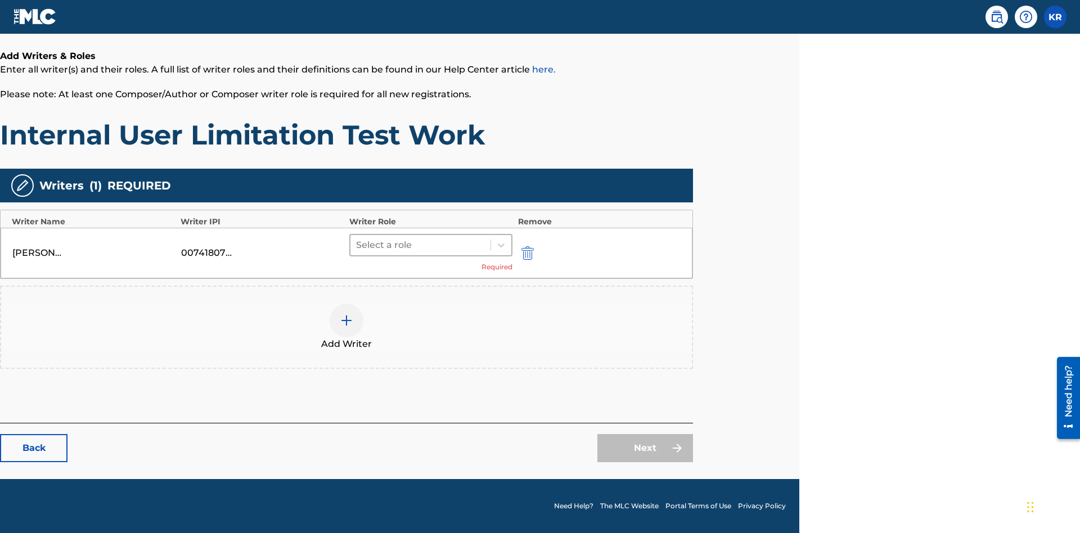
click at [357, 245] on input "text" at bounding box center [357, 246] width 2 height 14
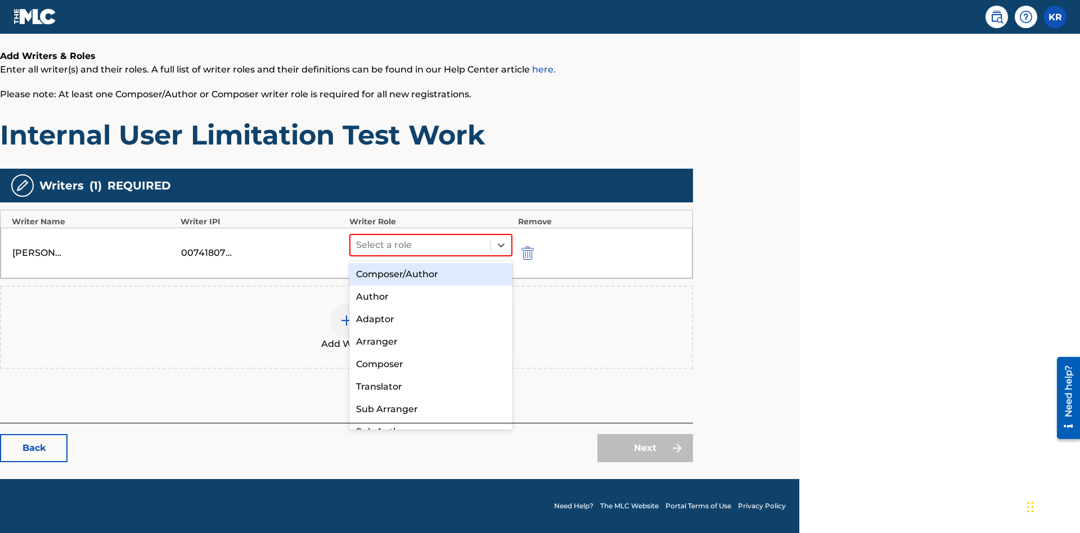
click at [430, 364] on div "Composer" at bounding box center [430, 364] width 163 height 23
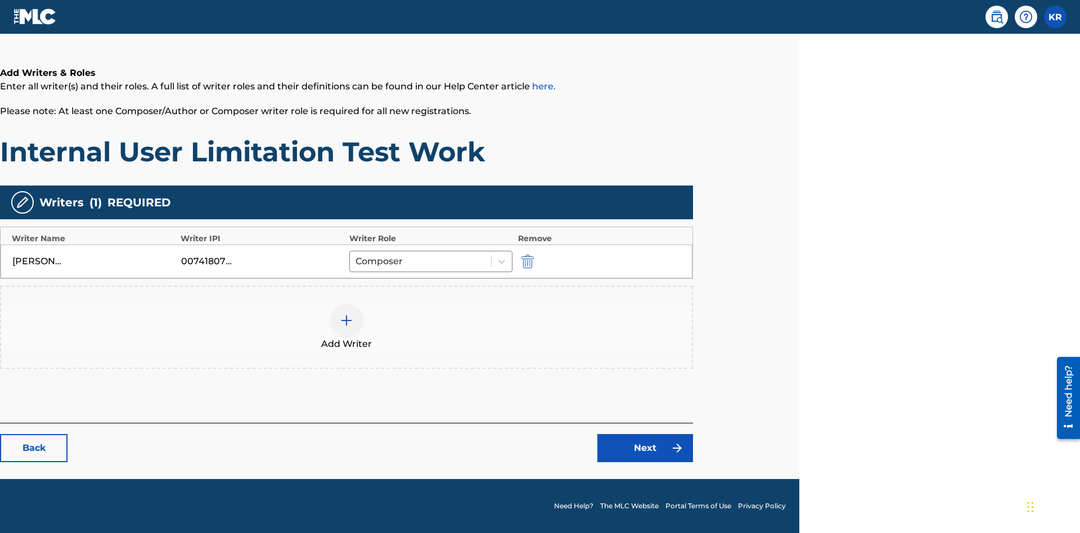
scroll to position [181, 281]
click at [645, 448] on link "Next" at bounding box center [646, 448] width 96 height 28
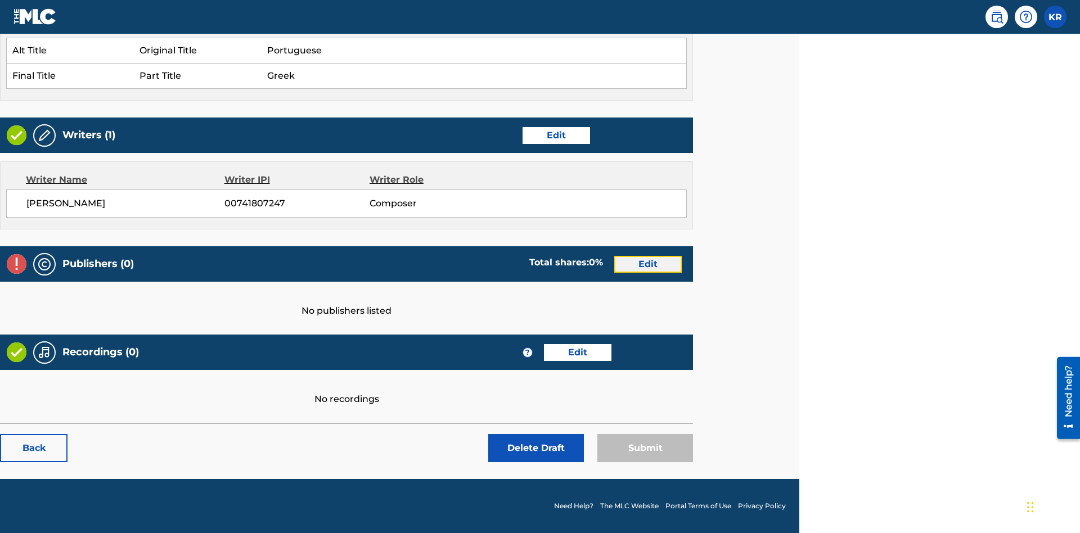
click at [648, 264] on link "Edit" at bounding box center [648, 264] width 68 height 17
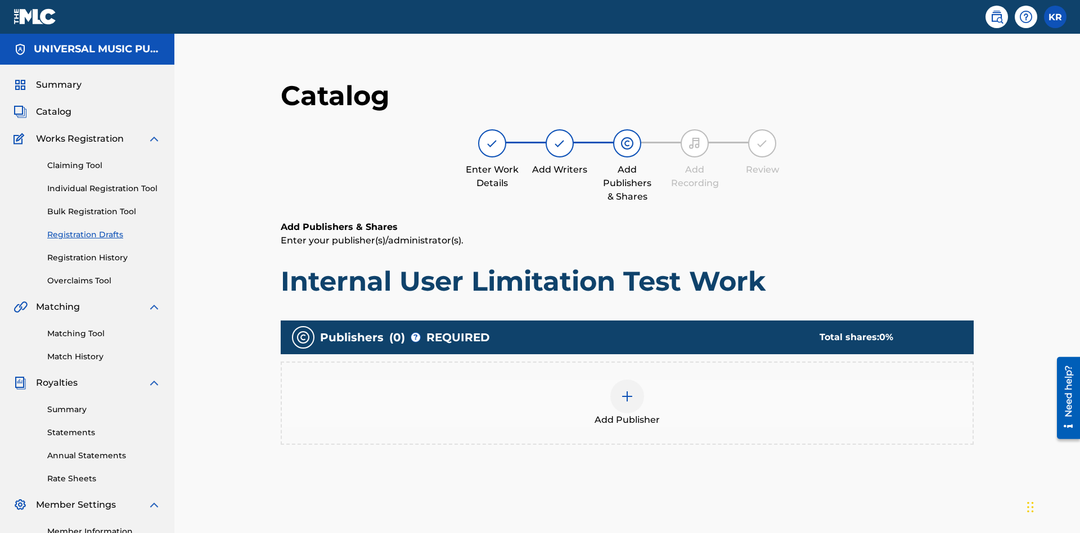
scroll to position [141, 281]
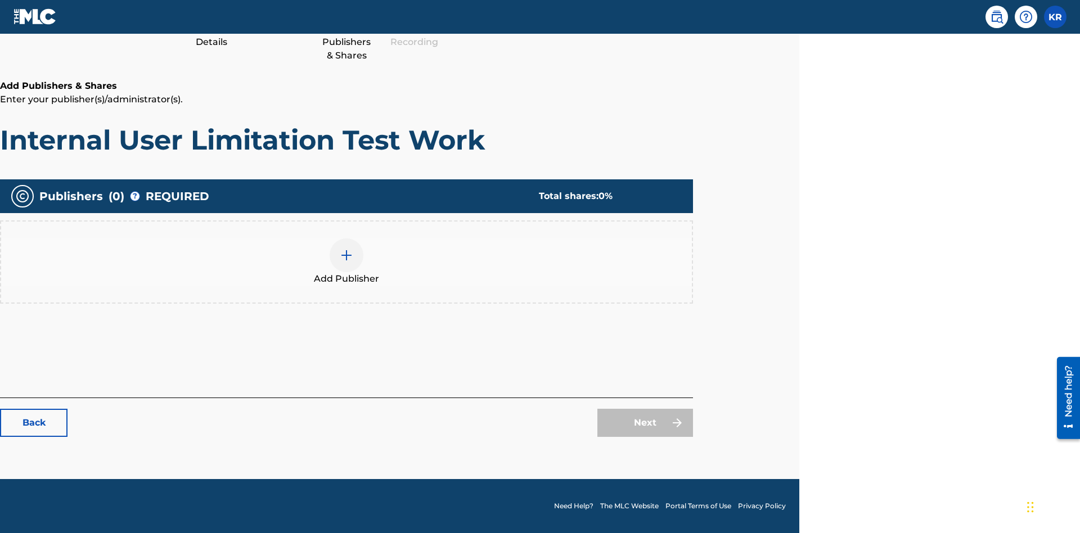
click at [347, 255] on img at bounding box center [347, 256] width 14 height 14
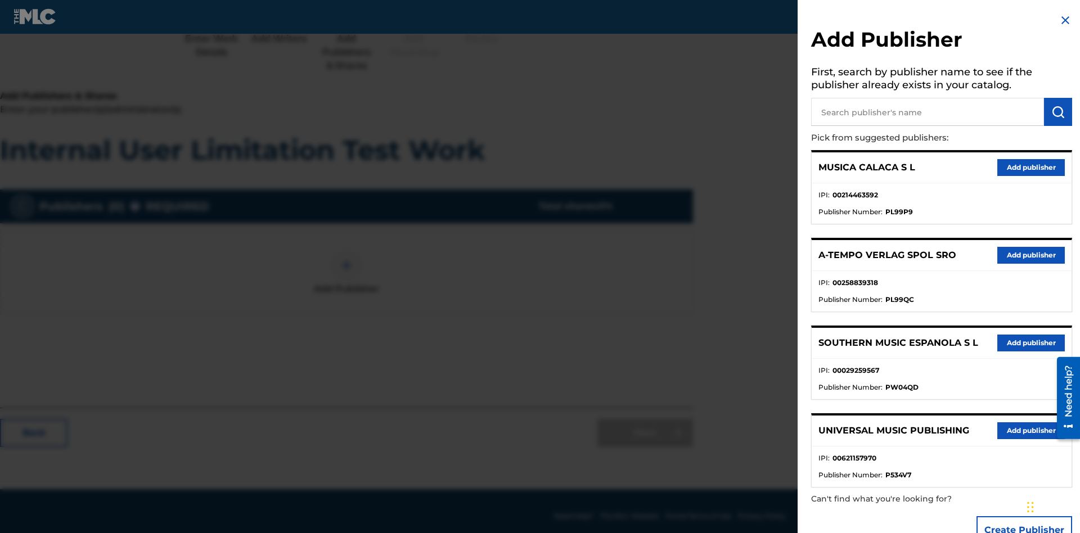
click at [928, 112] on input "text" at bounding box center [927, 112] width 233 height 28
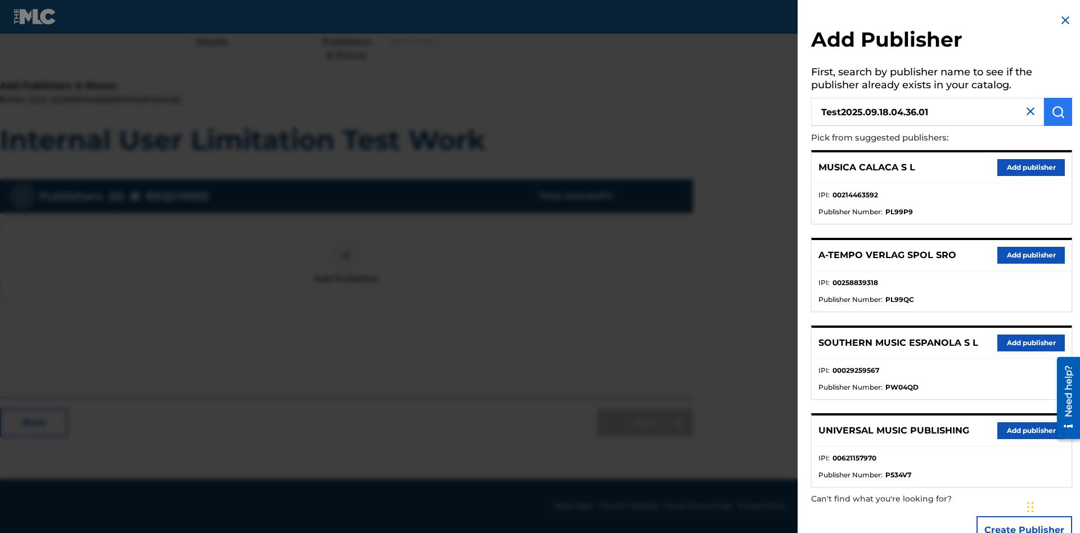
type input "Test2025.09.18.04.36.01"
click at [1058, 112] on img "submit" at bounding box center [1059, 112] width 14 height 14
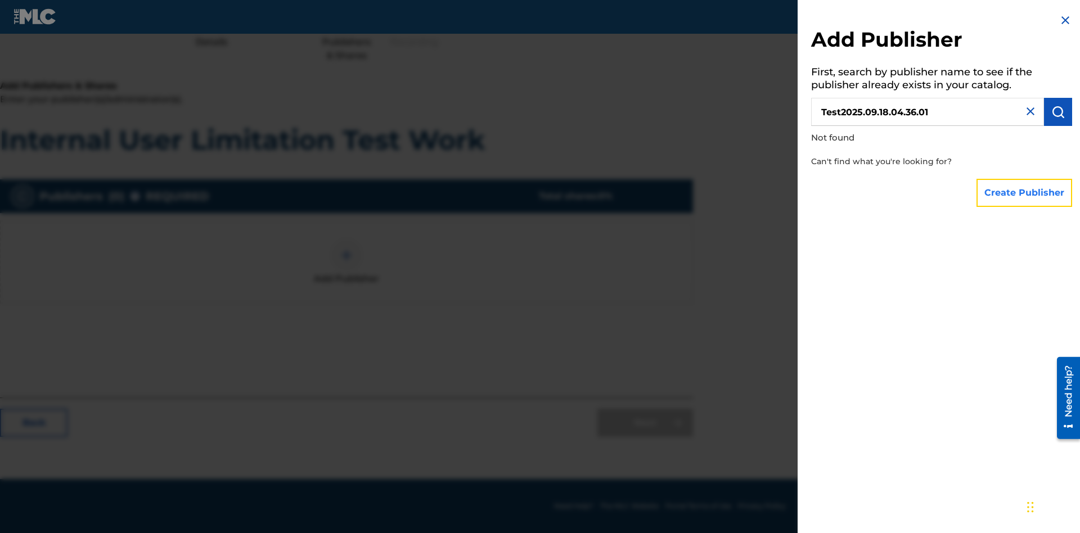
click at [1025, 192] on button "Create Publisher" at bounding box center [1025, 193] width 96 height 28
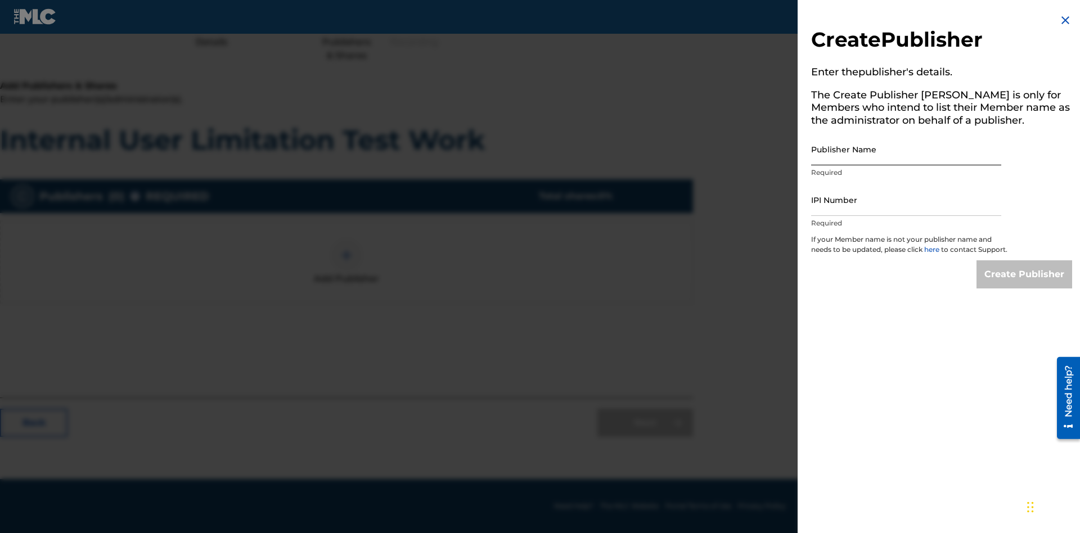
click at [907, 149] on input "Publisher Name" at bounding box center [906, 149] width 190 height 32
type input "Test2025.09.18.04.36.07"
click at [907, 200] on input "IPI Number" at bounding box center [906, 200] width 190 height 32
type input "00595839777"
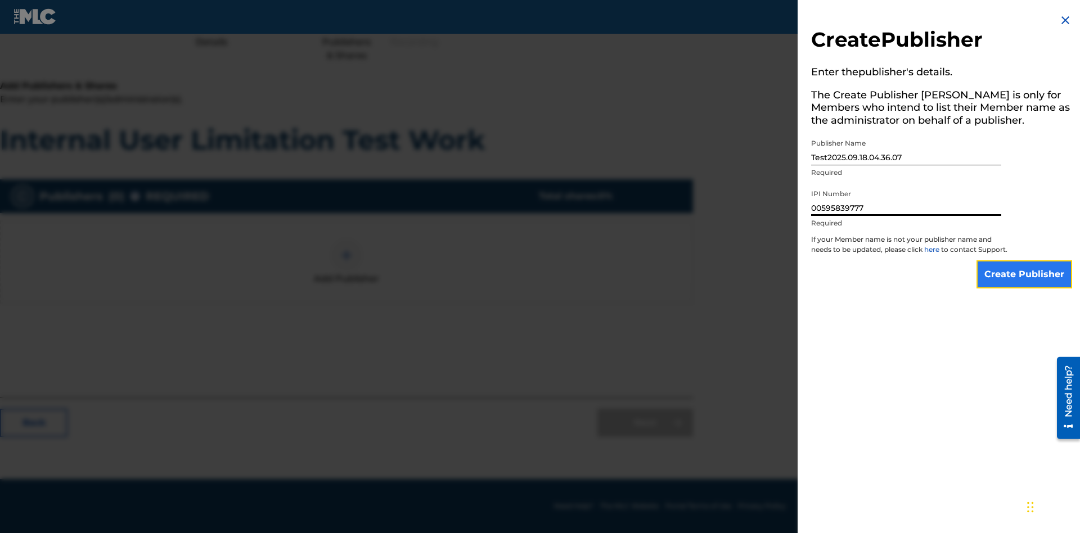
click at [1025, 285] on input "Create Publisher" at bounding box center [1025, 275] width 96 height 28
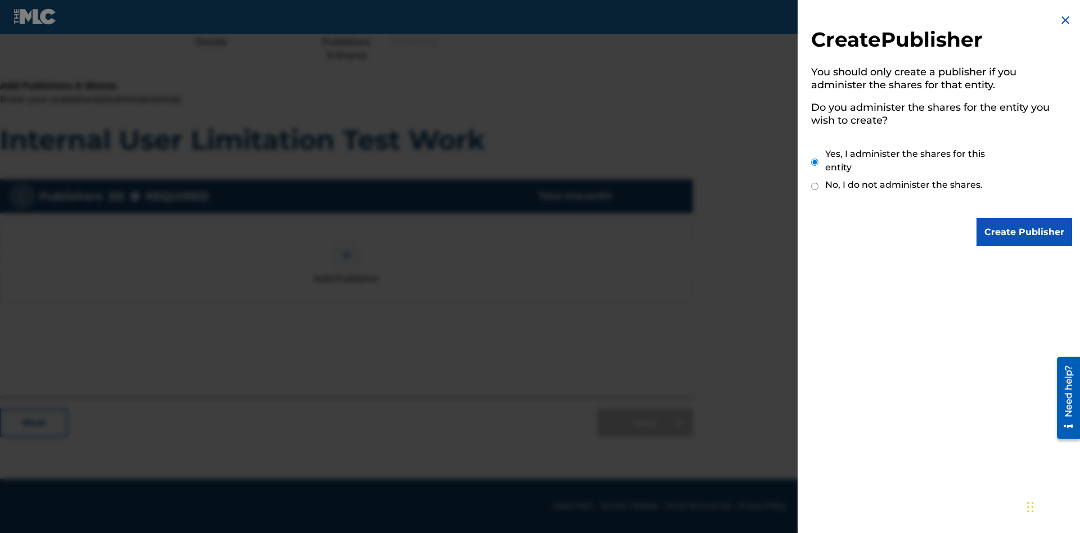
click at [815, 162] on input "Yes, I administer the shares for this entity" at bounding box center [814, 162] width 7 height 24
click at [1025, 232] on input "Create Publisher" at bounding box center [1025, 232] width 96 height 28
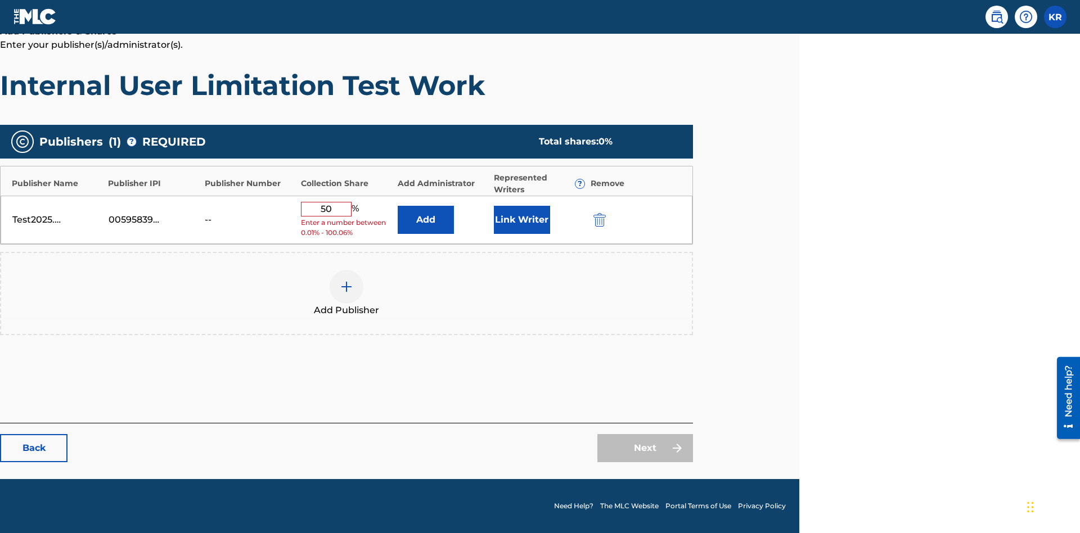
scroll to position [187, 281]
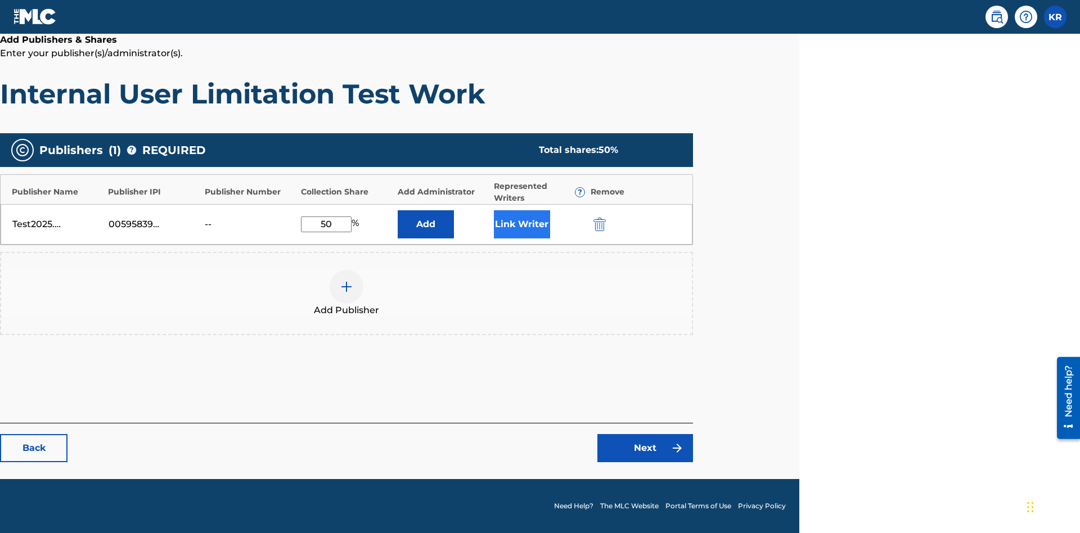
type input "50"
click at [522, 224] on button "Link Writer" at bounding box center [522, 224] width 56 height 28
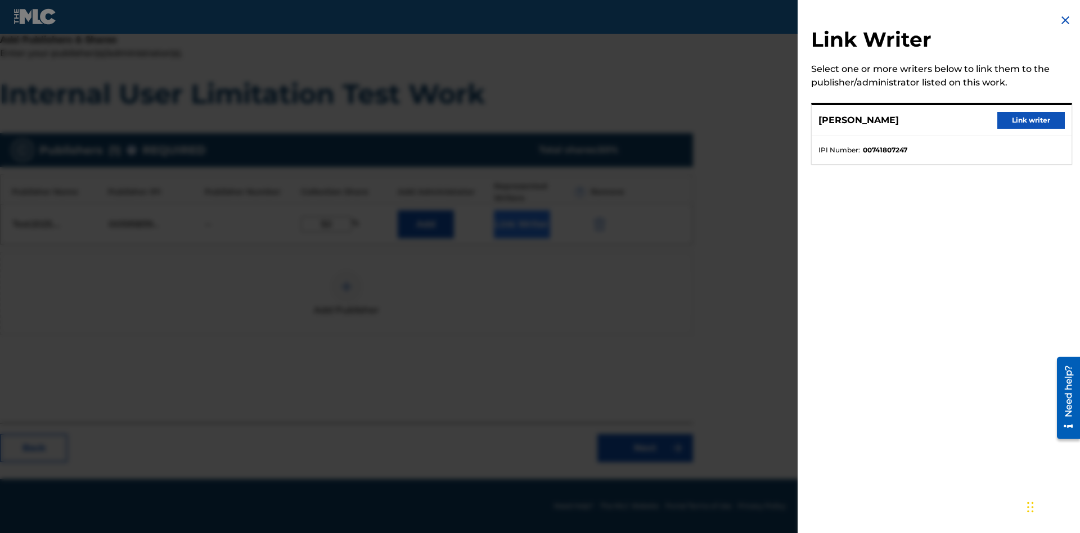
click at [1031, 120] on button "Link writer" at bounding box center [1032, 120] width 68 height 17
click at [522, 224] on button "Link Writer" at bounding box center [522, 224] width 56 height 28
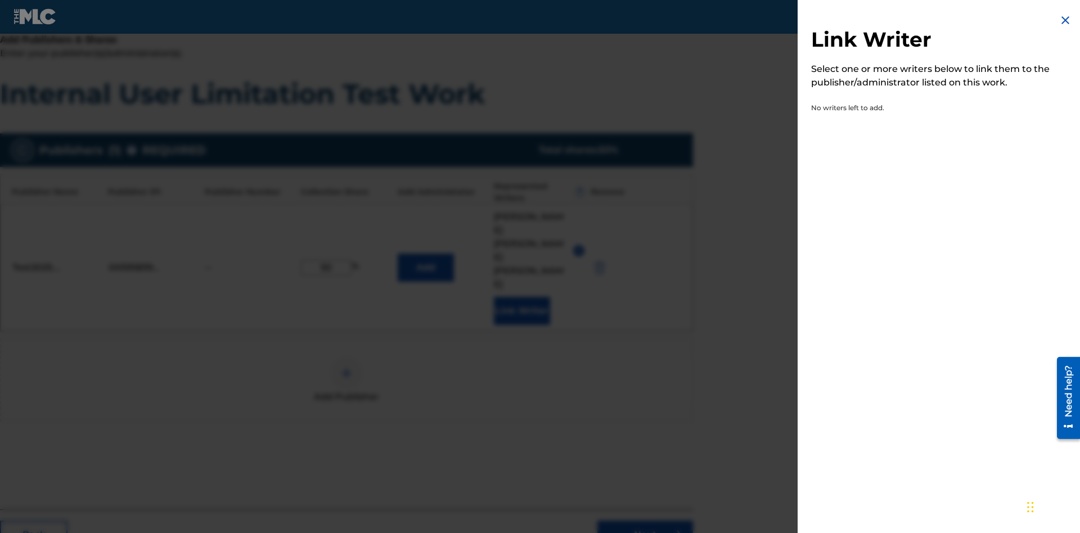
click at [1066, 20] on img at bounding box center [1066, 21] width 14 height 14
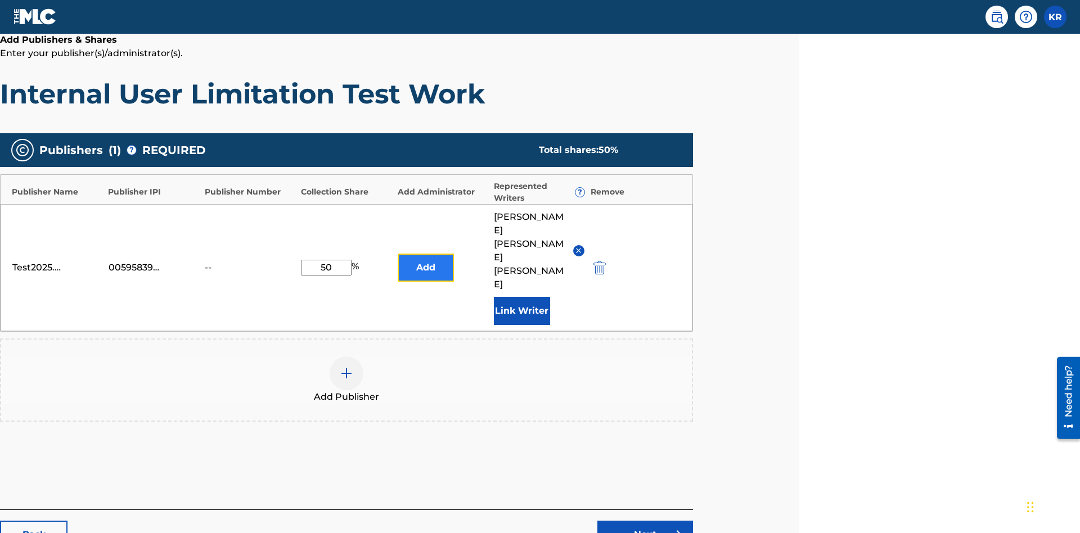
click at [425, 254] on button "Add" at bounding box center [426, 268] width 56 height 28
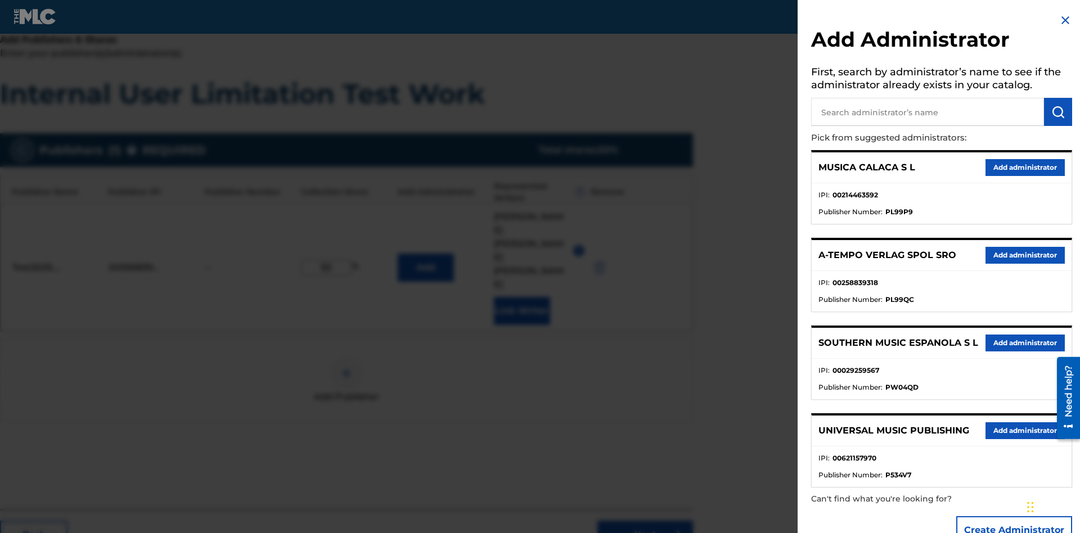
click at [928, 112] on input "text" at bounding box center [927, 112] width 233 height 28
click at [1058, 112] on img "submit" at bounding box center [1059, 112] width 14 height 14
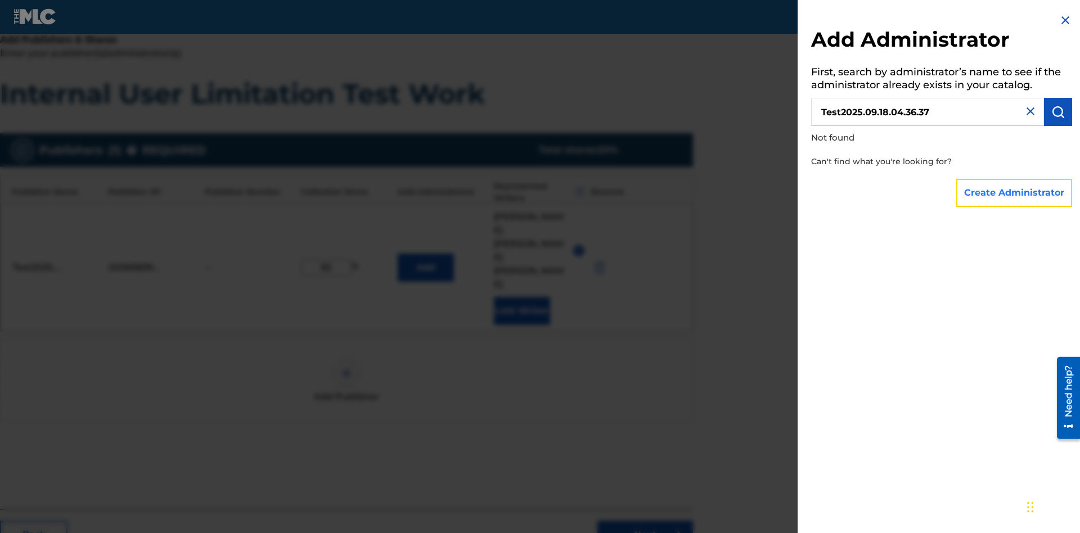
click at [1015, 192] on button "Create Administrator" at bounding box center [1015, 193] width 116 height 28
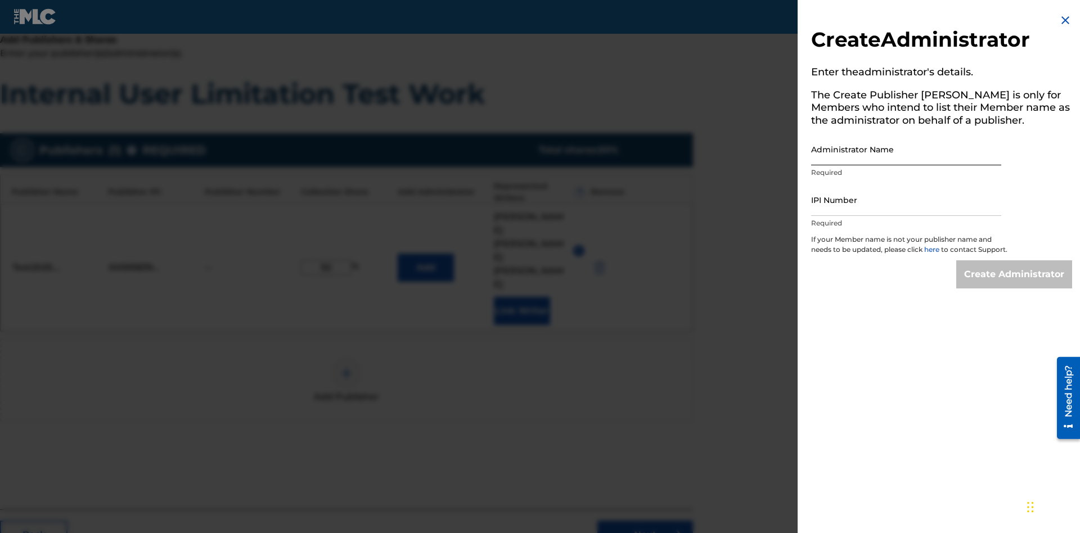
click at [907, 149] on input "Administrator Name" at bounding box center [906, 149] width 190 height 32
type input "Test2025.09.18.04.36.43"
click at [907, 200] on input "IPI Number" at bounding box center [906, 200] width 190 height 32
click at [1015, 285] on input "Create Administrator" at bounding box center [1015, 275] width 116 height 28
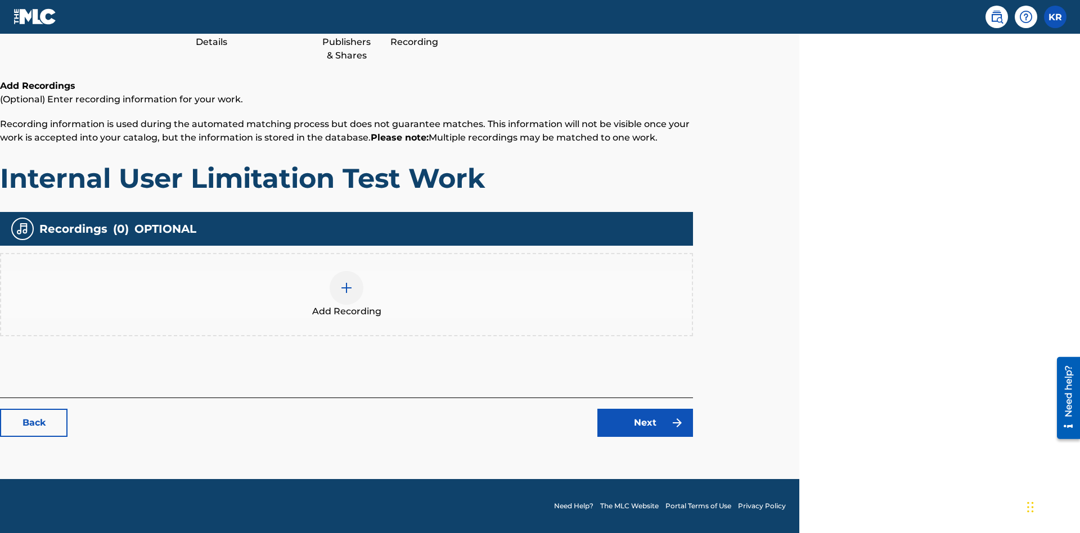
click at [347, 294] on img at bounding box center [347, 288] width 14 height 14
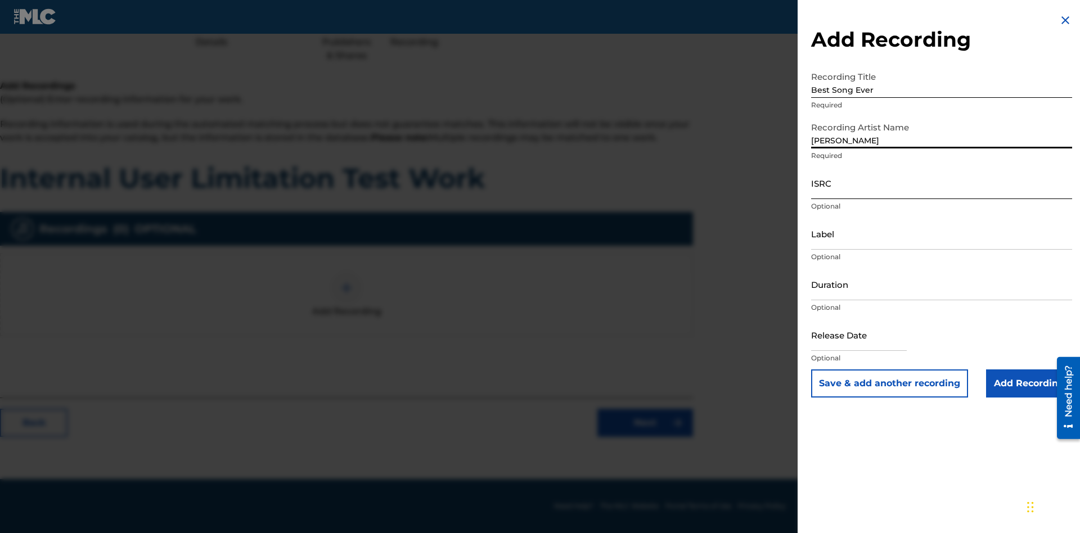
type input "[PERSON_NAME]"
click at [942, 183] on input "ISRC" at bounding box center [941, 183] width 261 height 32
type input "AA3123123123"
click at [942, 234] on input "Label" at bounding box center [941, 234] width 261 height 32
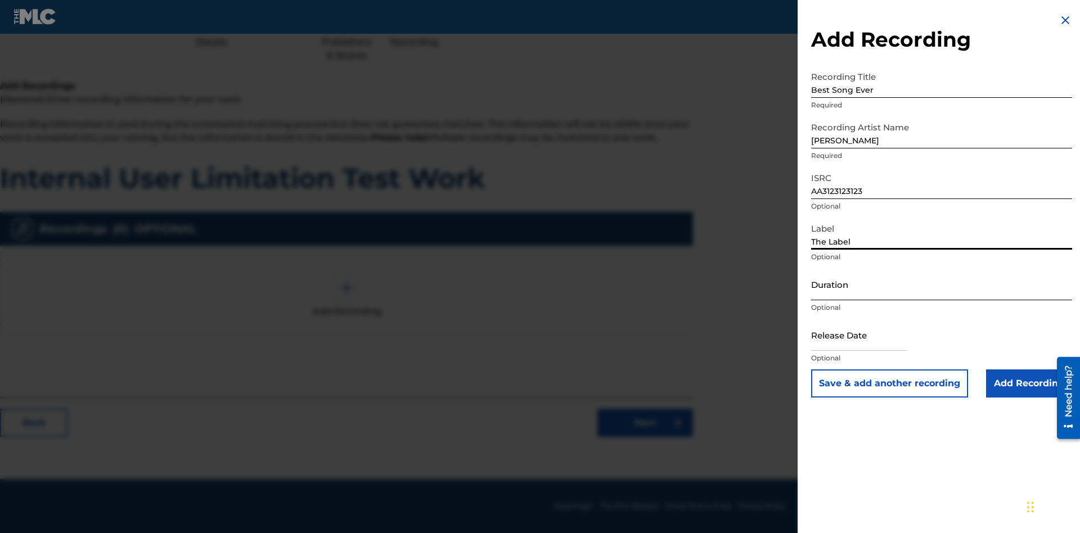
type input "The Label"
click at [942, 284] on input "Duration" at bounding box center [941, 284] width 261 height 32
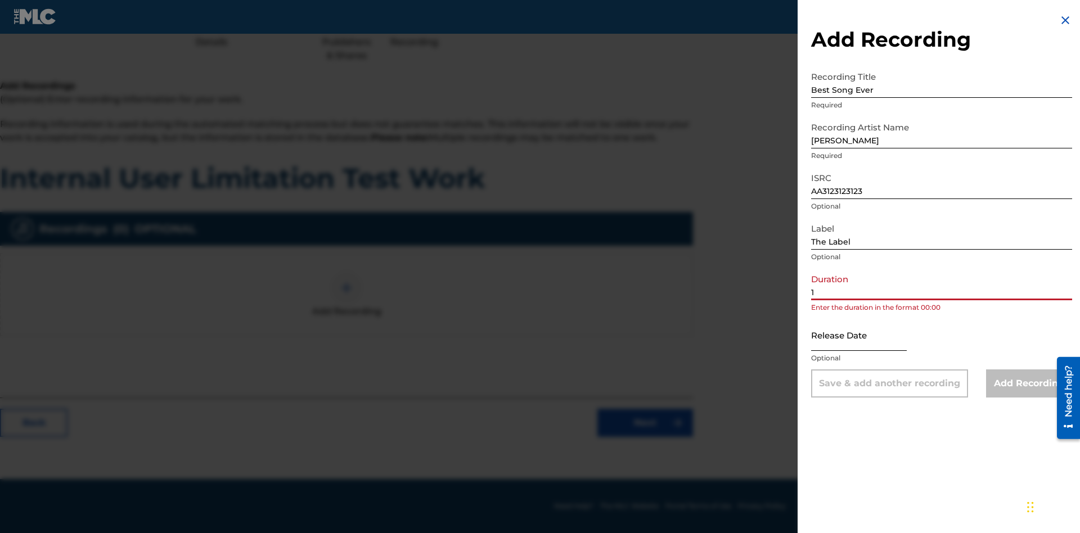
click at [942, 284] on input "1" at bounding box center [941, 284] width 261 height 32
type input "12:25"
click at [868, 336] on input "text" at bounding box center [859, 335] width 96 height 32
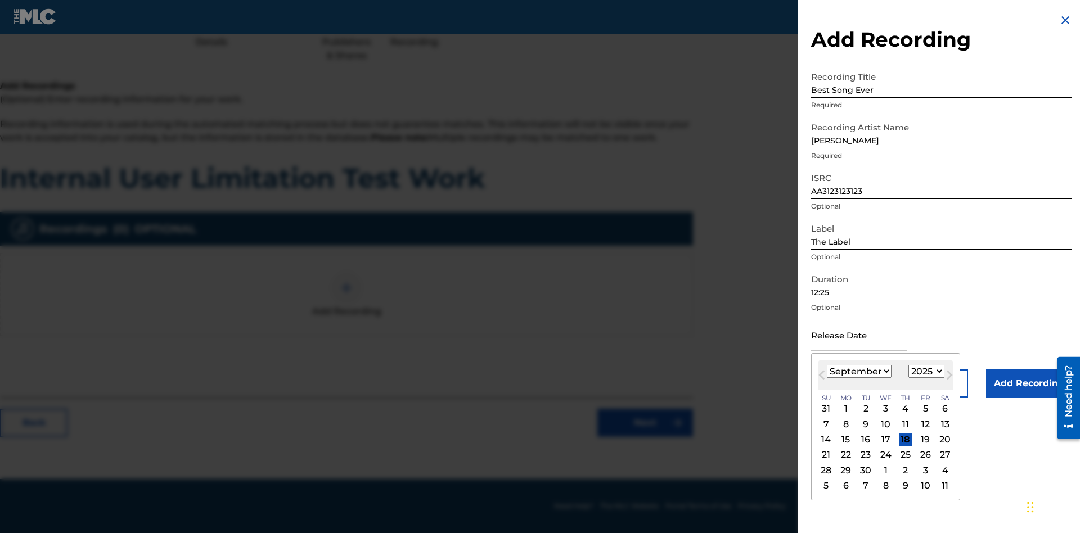
click at [859, 372] on select "January February March April May June July August September October November De…" at bounding box center [859, 371] width 65 height 13
click at [925, 372] on select "1900 1901 1902 1903 1904 1905 1906 1907 1908 1909 1910 1911 1912 1913 1914 1915…" at bounding box center [927, 371] width 36 height 13
click at [904, 409] on div "1" at bounding box center [906, 409] width 14 height 14
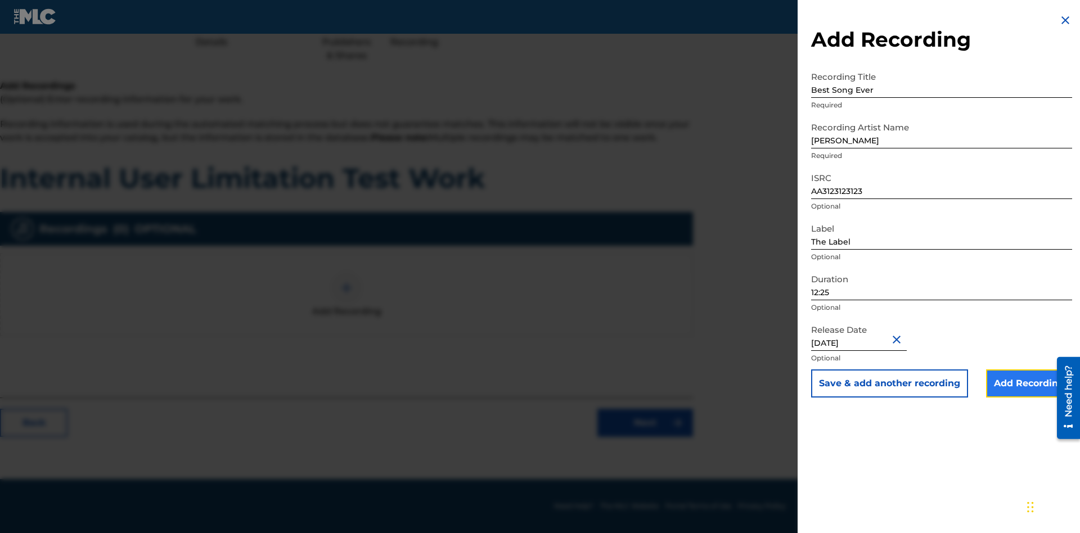
click at [1029, 384] on input "Add Recording" at bounding box center [1029, 384] width 86 height 28
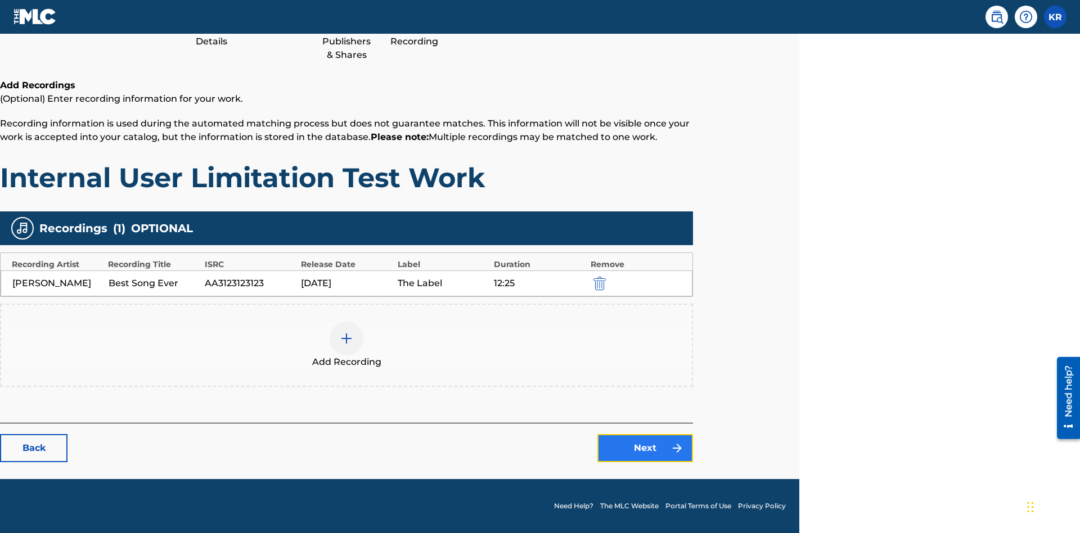
click at [645, 448] on link "Next" at bounding box center [646, 448] width 96 height 28
